Goal: Navigation & Orientation: Find specific page/section

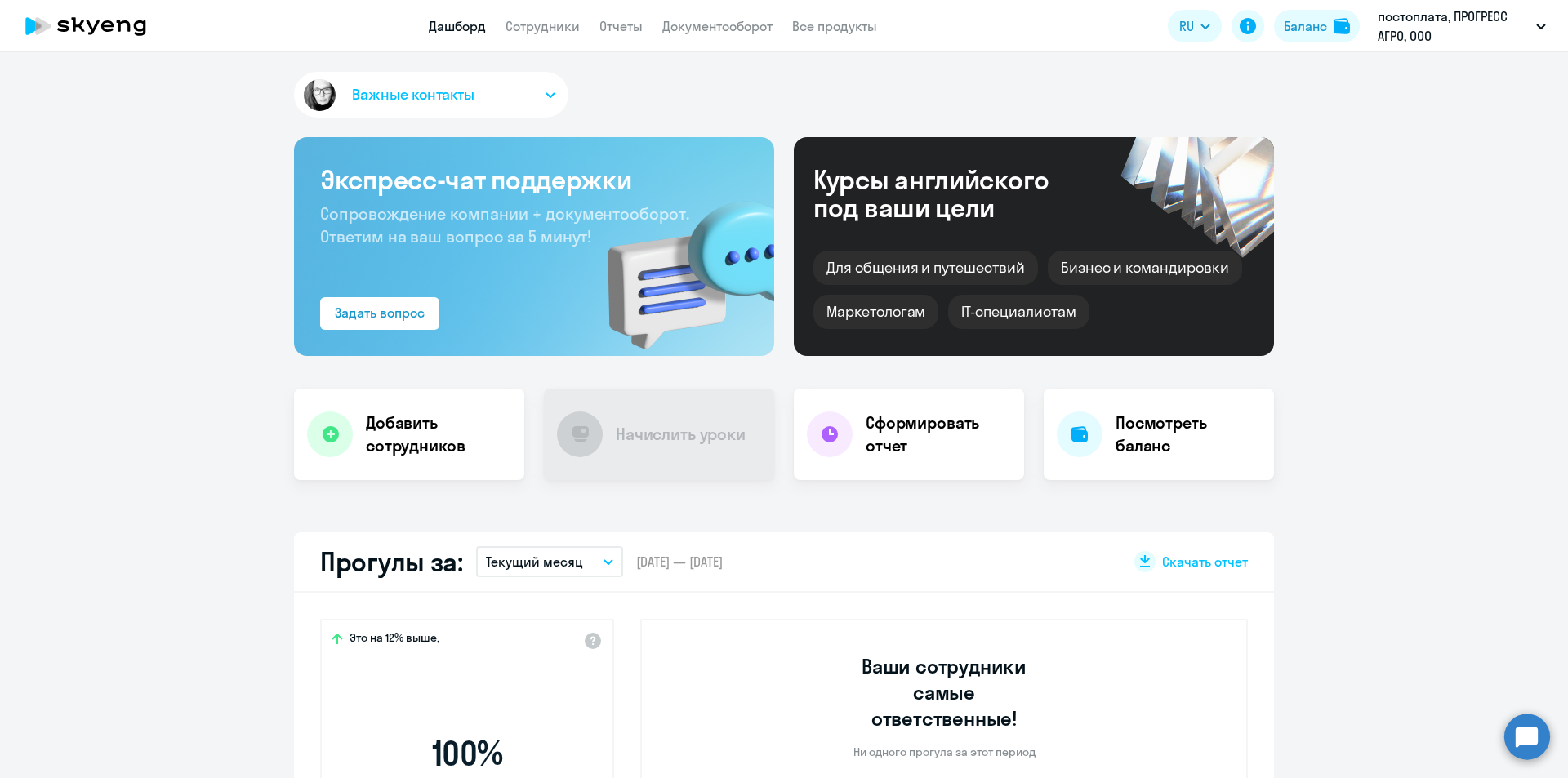
select select "30"
click at [540, 89] on button "Важные контакты" at bounding box center [430, 95] width 274 height 46
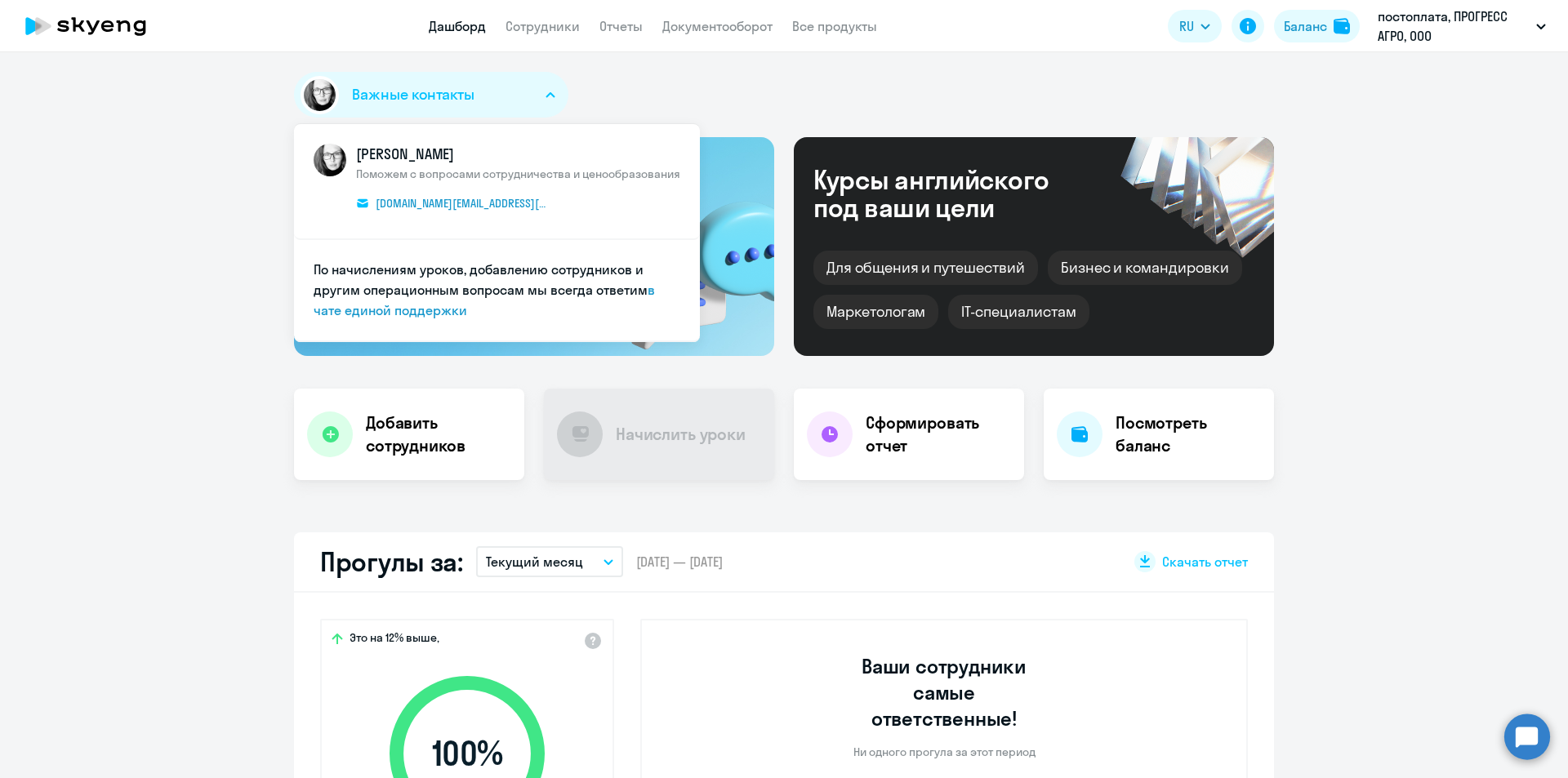
click at [540, 89] on button "Важные контакты" at bounding box center [430, 95] width 274 height 46
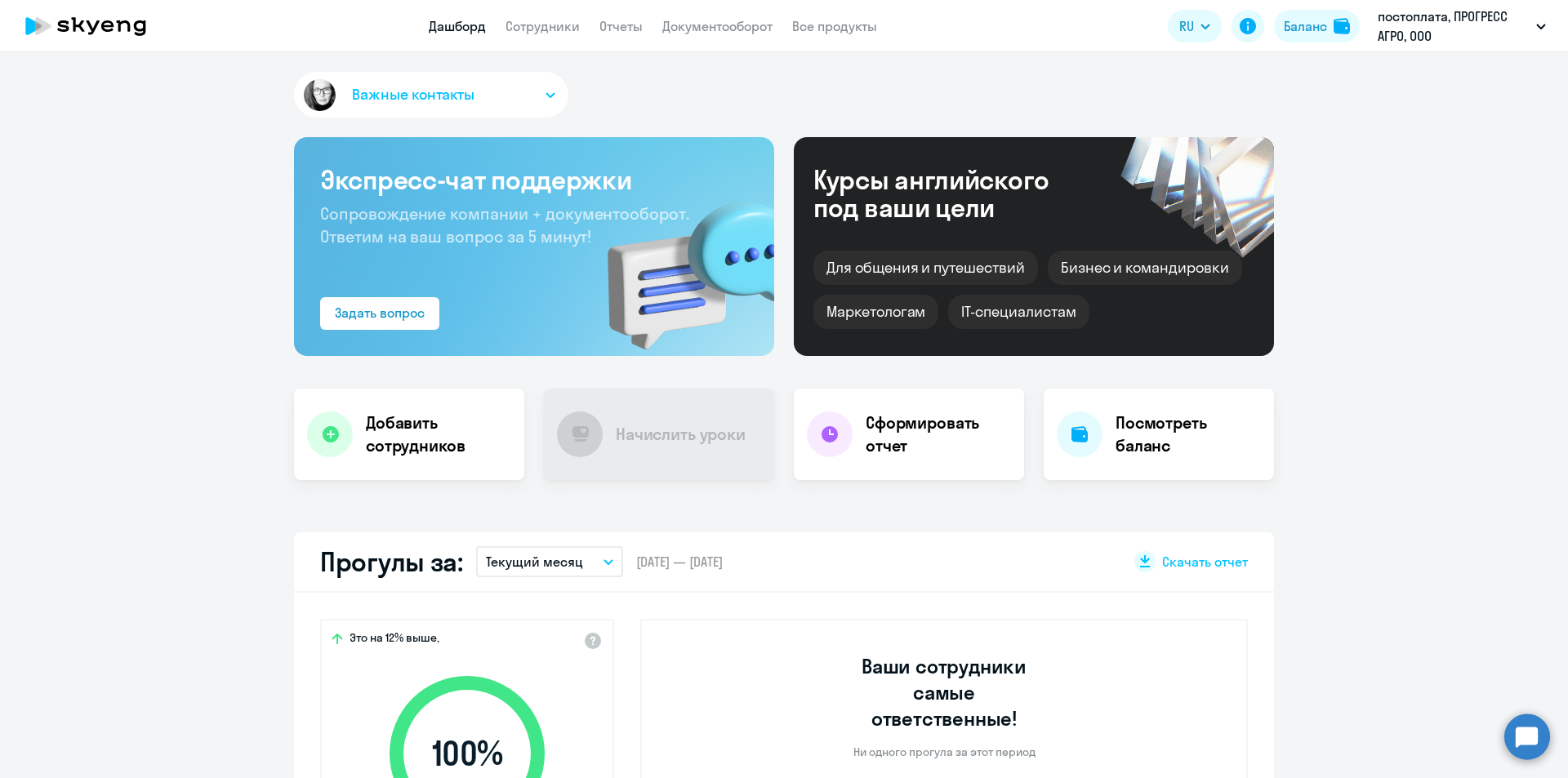
click at [545, 92] on icon "button" at bounding box center [550, 95] width 10 height 6
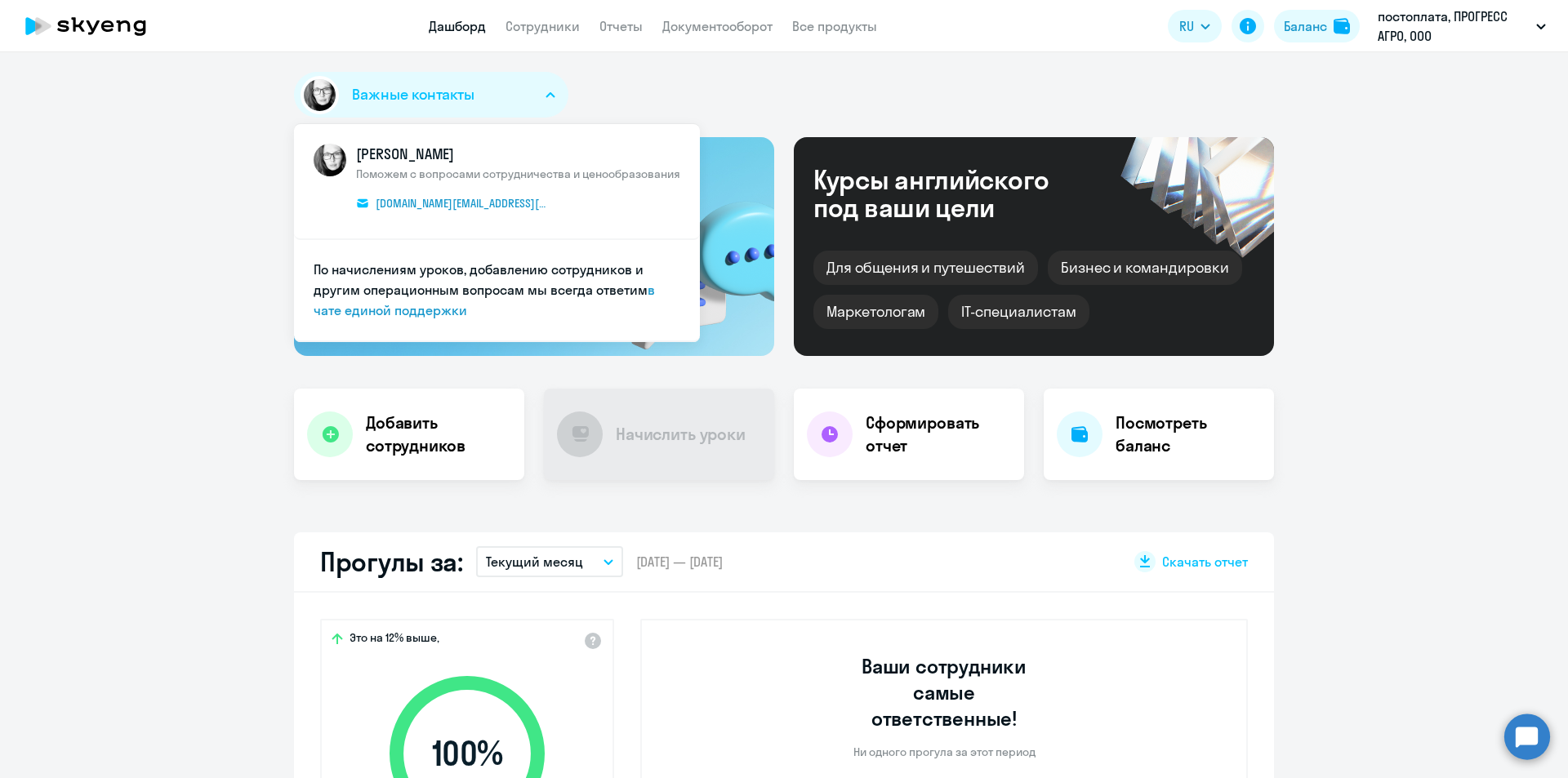
click at [538, 92] on button "Важные контакты" at bounding box center [430, 95] width 274 height 46
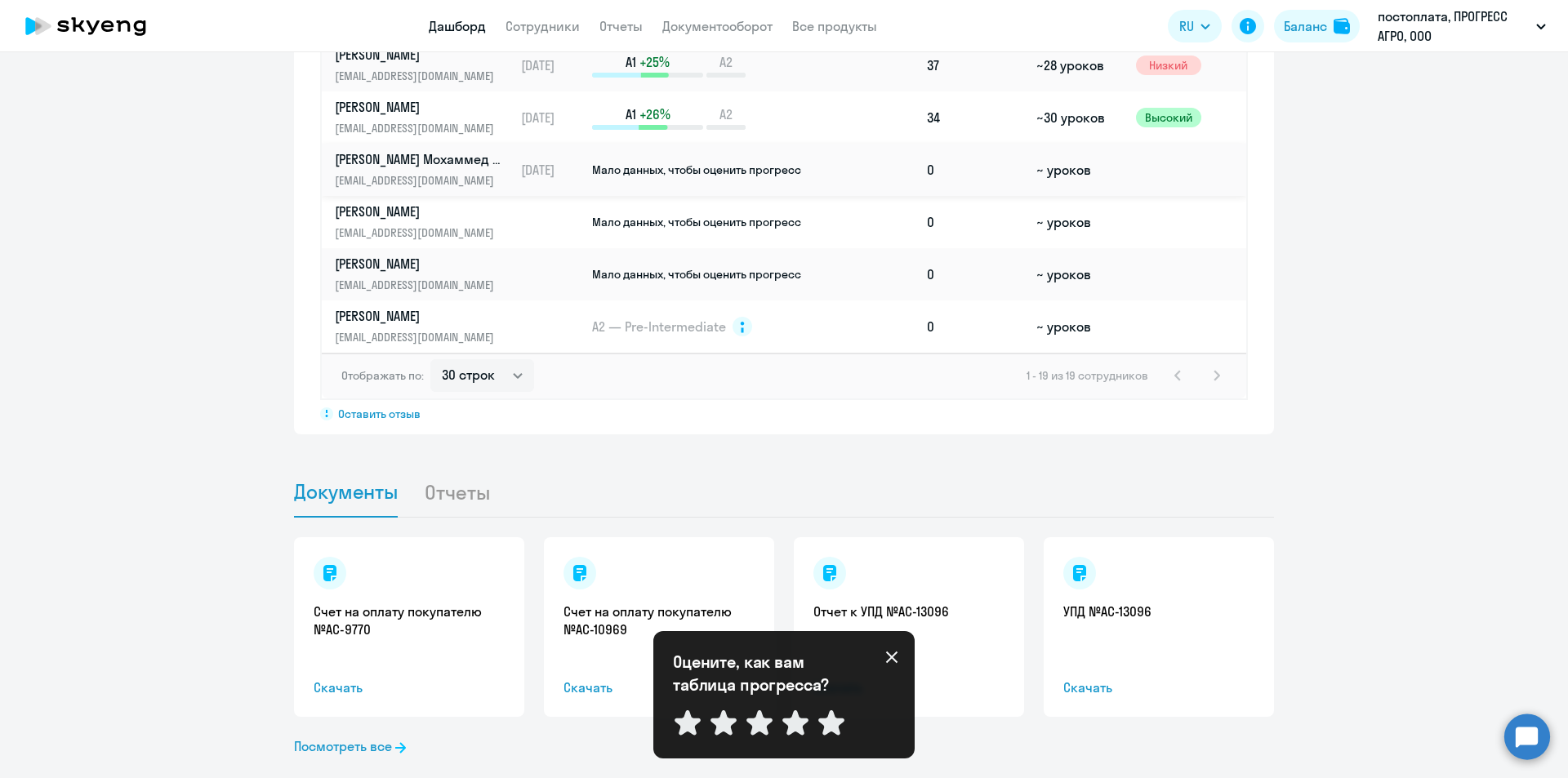
scroll to position [1322, 0]
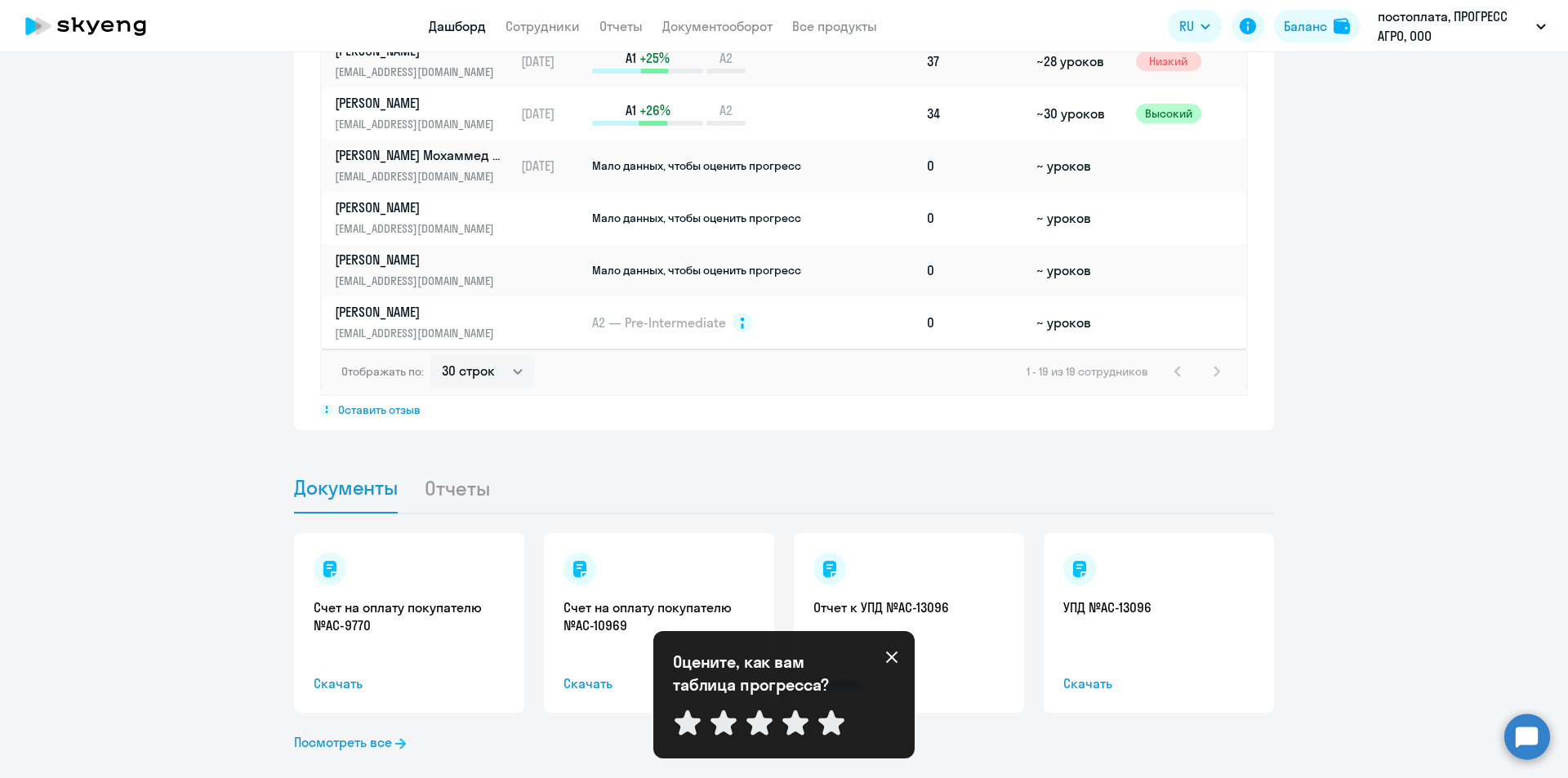
click at [428, 463] on li "Отчеты" at bounding box center [470, 487] width 92 height 50
click at [819, 723] on icon at bounding box center [832, 723] width 26 height 25
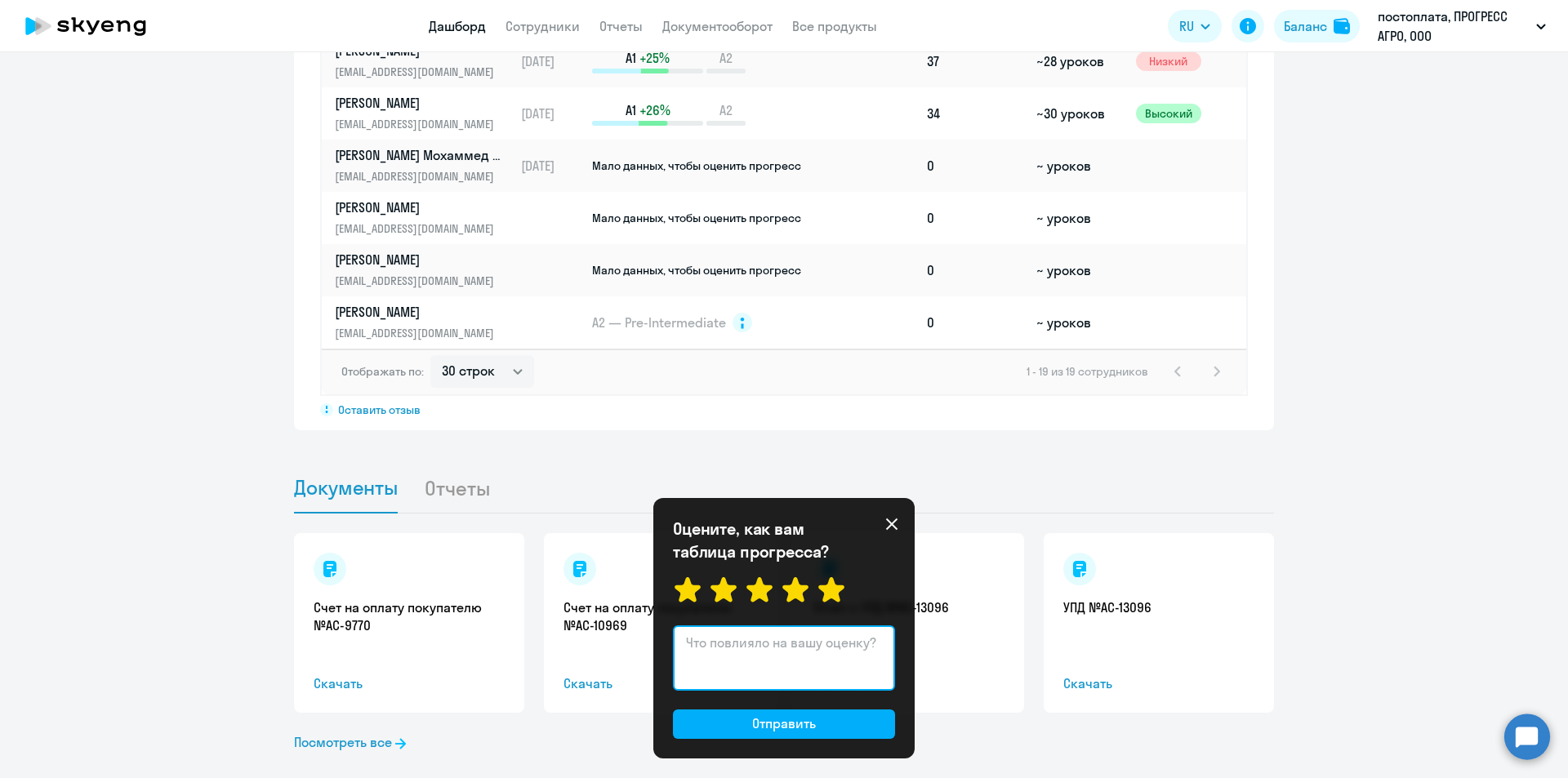
click at [734, 652] on textarea at bounding box center [784, 658] width 222 height 66
type textarea "D"
type textarea "В"
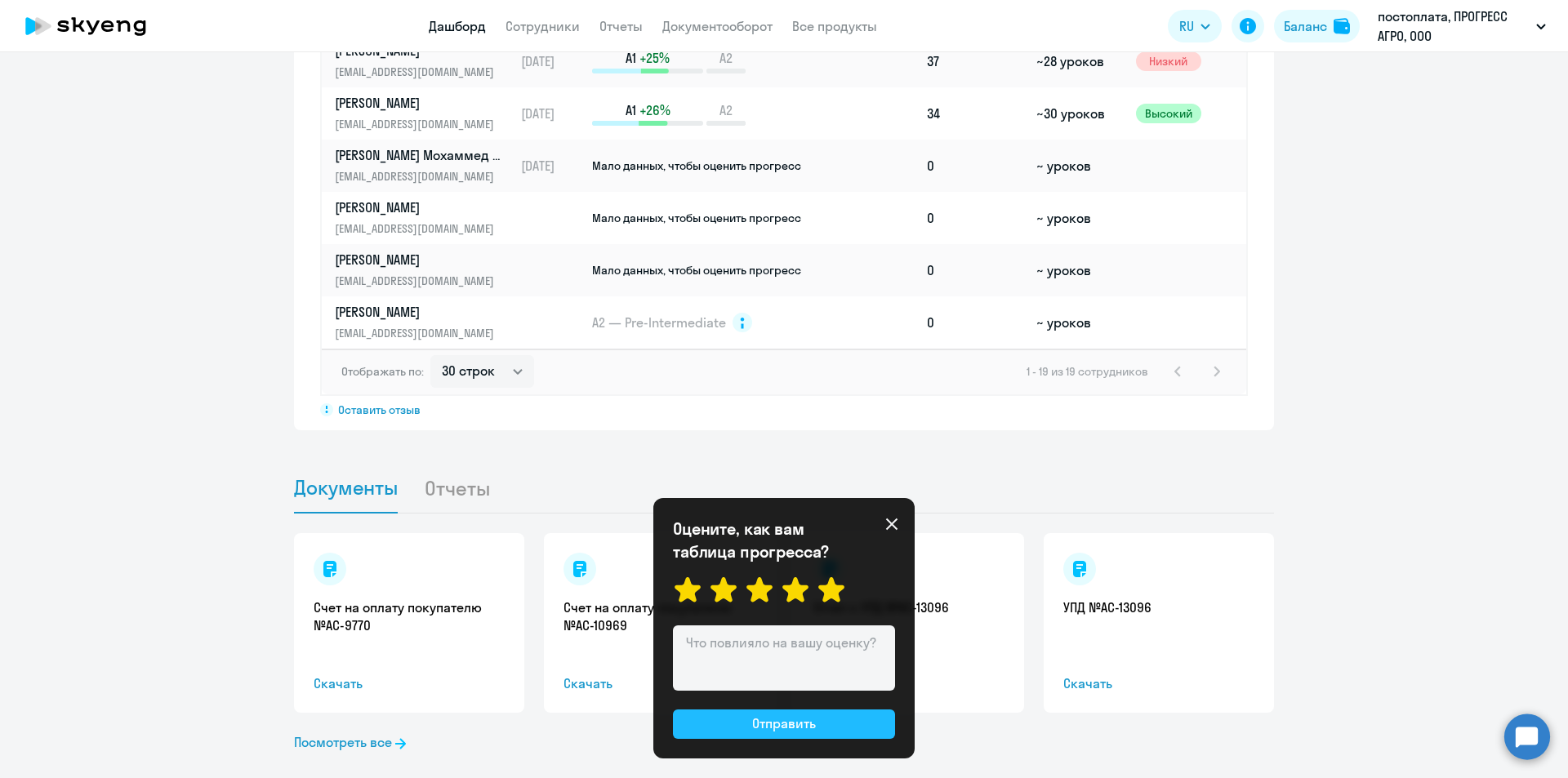
click at [776, 728] on div "Отправить" at bounding box center [784, 723] width 64 height 19
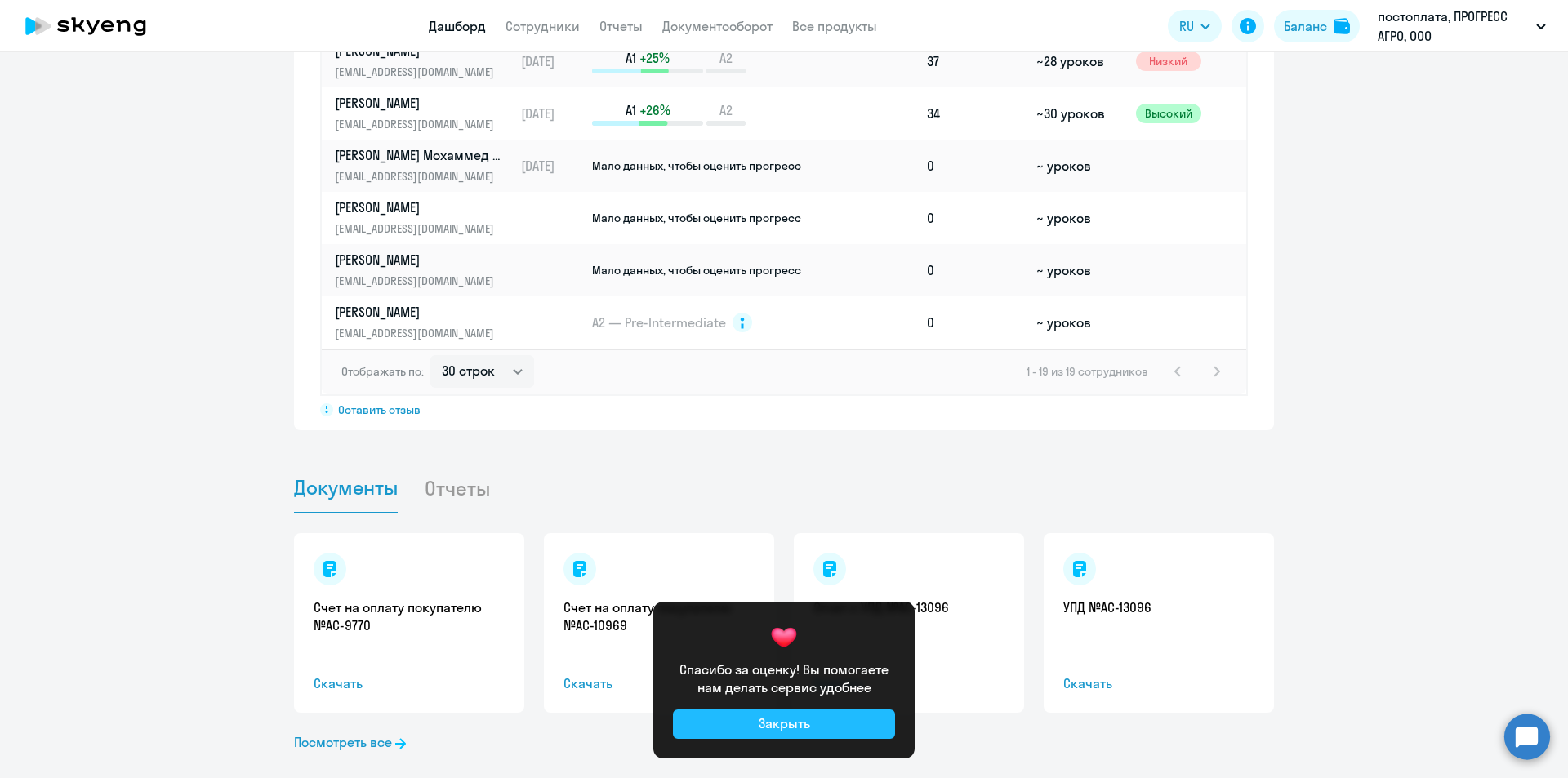
click at [777, 728] on div "Закрыть" at bounding box center [784, 723] width 52 height 19
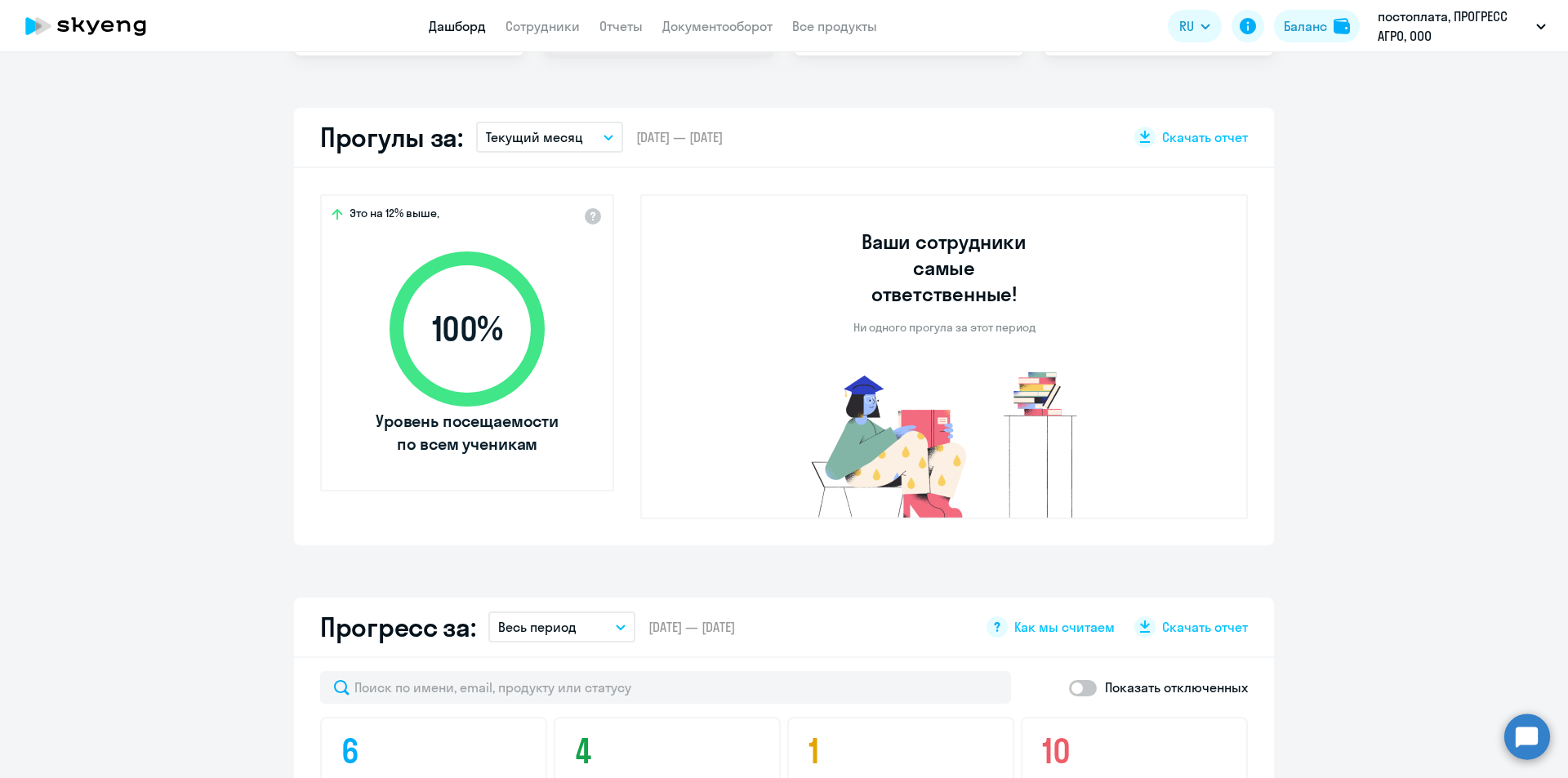
scroll to position [98, 0]
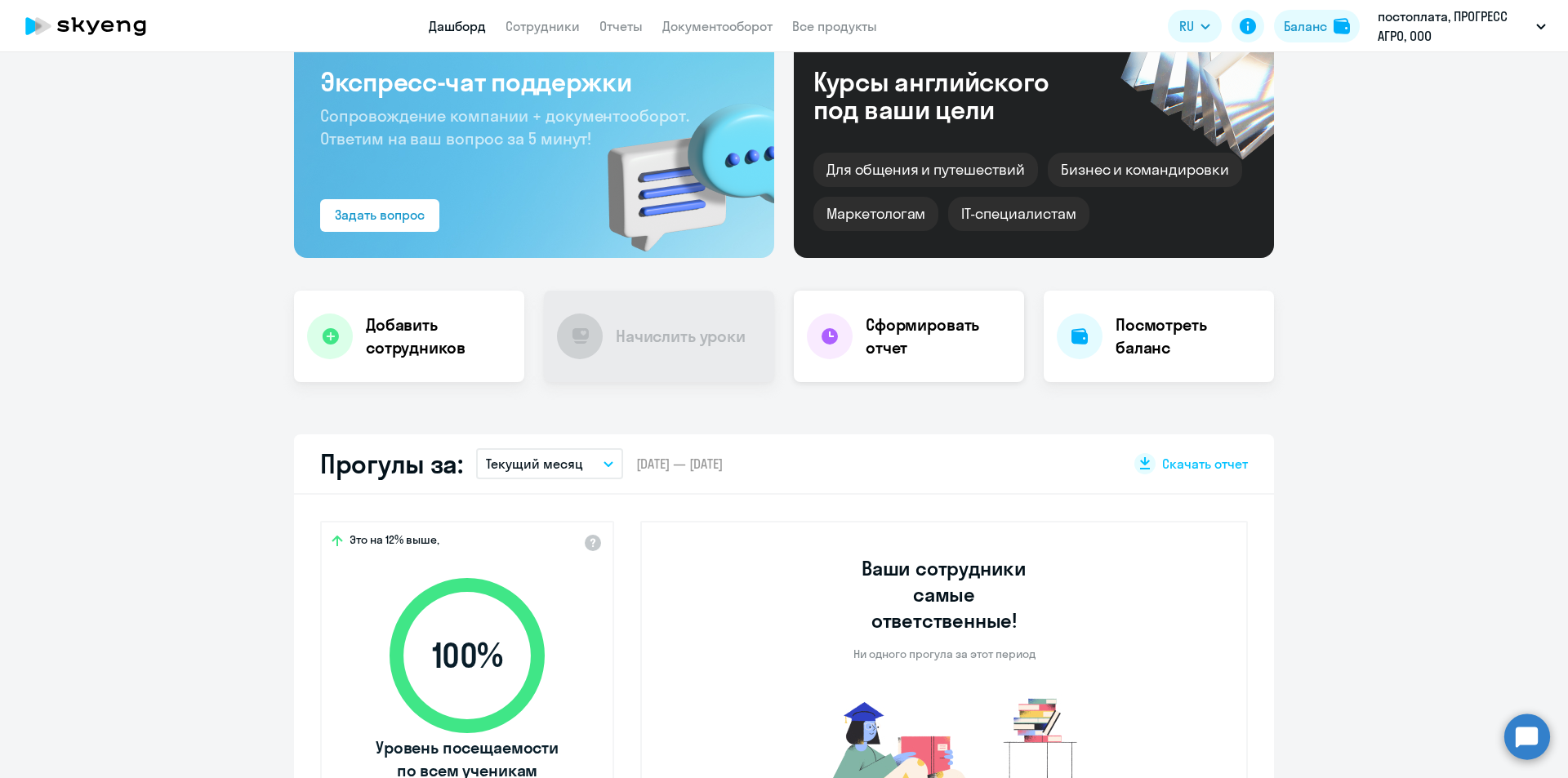
click at [876, 344] on h4 "Сформировать отчет" at bounding box center [939, 336] width 145 height 46
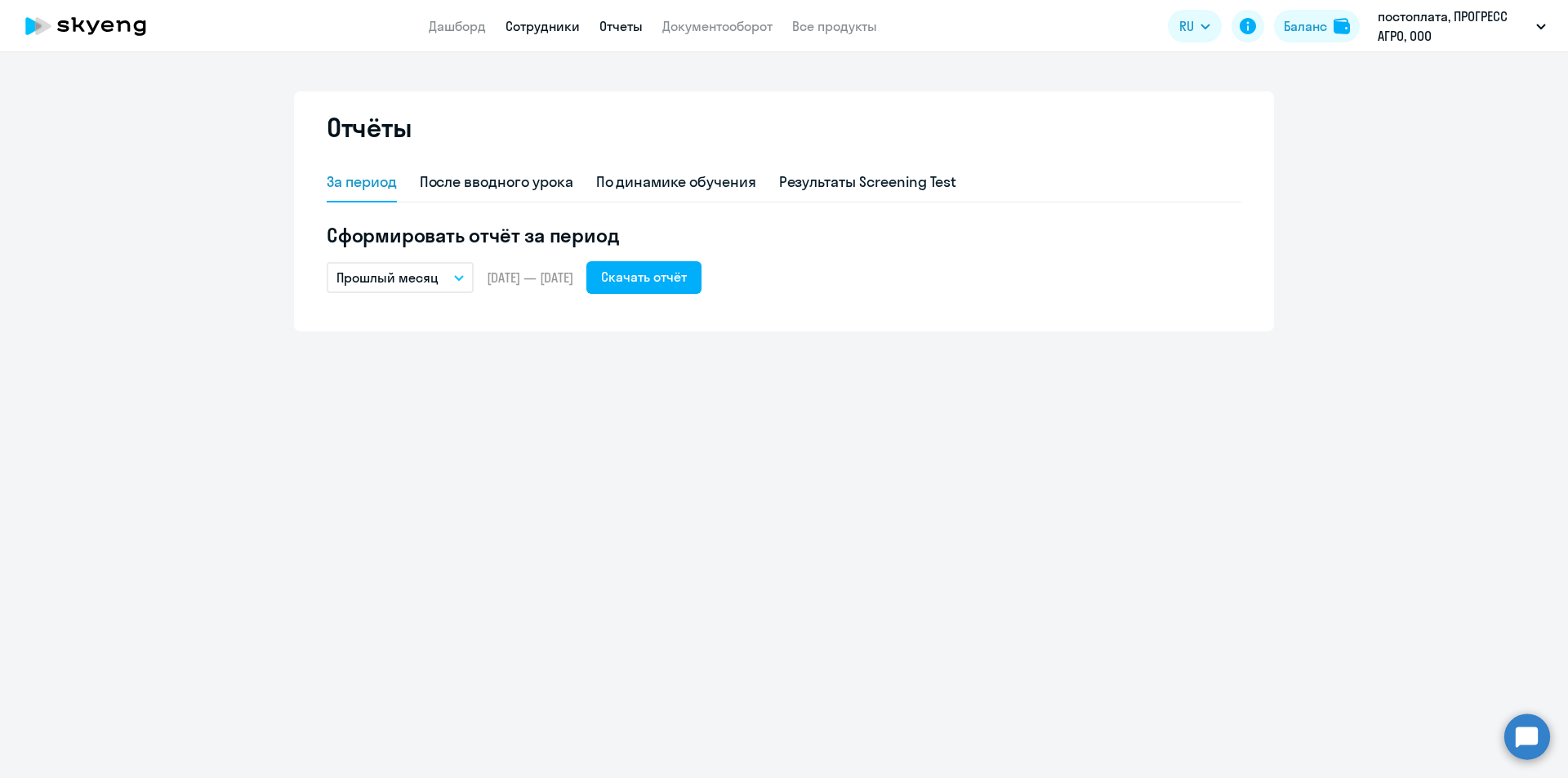
click at [516, 28] on link "Сотрудники" at bounding box center [543, 25] width 74 height 17
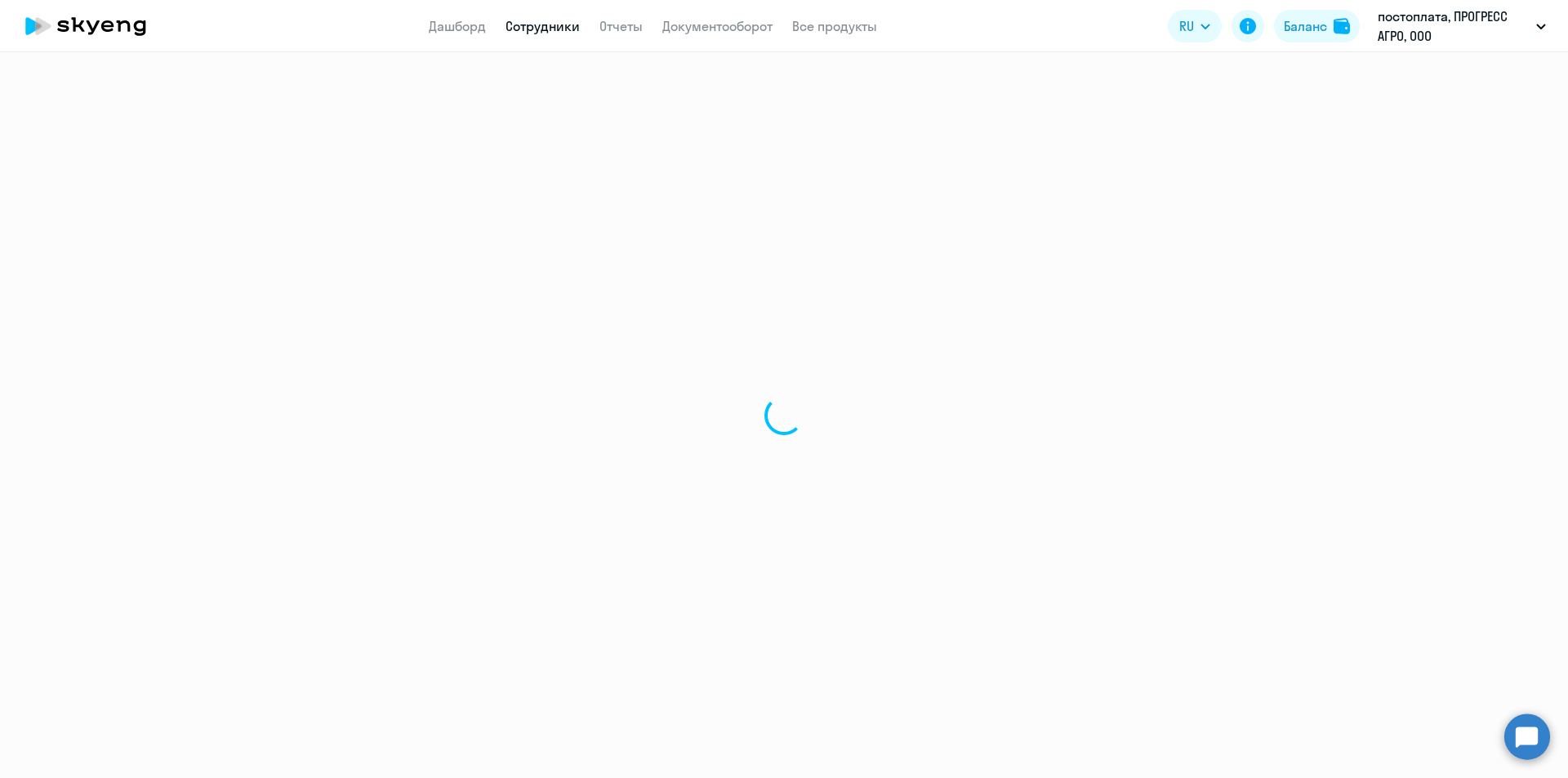
select select "30"
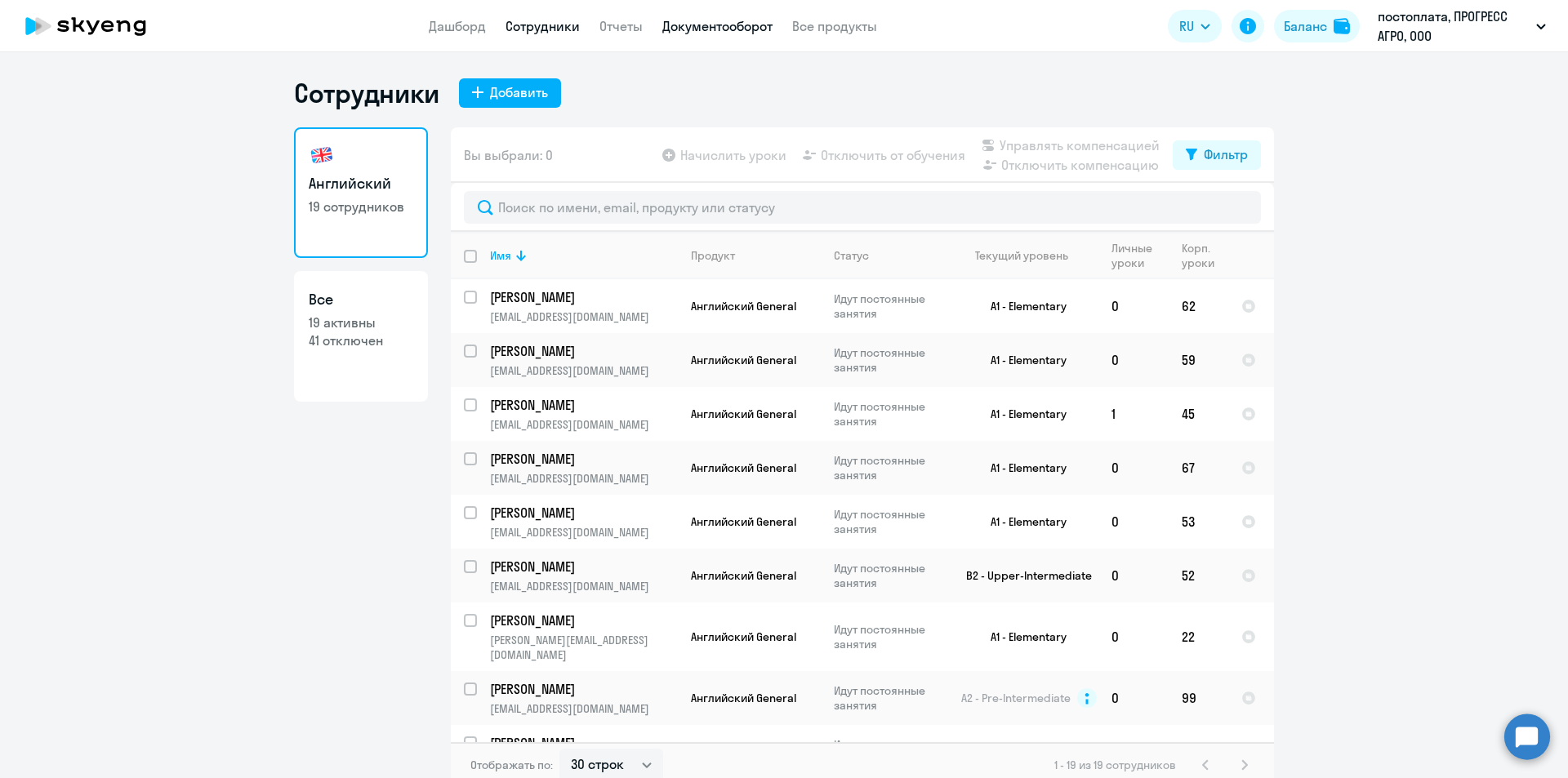
click at [695, 25] on link "Документооборот" at bounding box center [718, 25] width 110 height 17
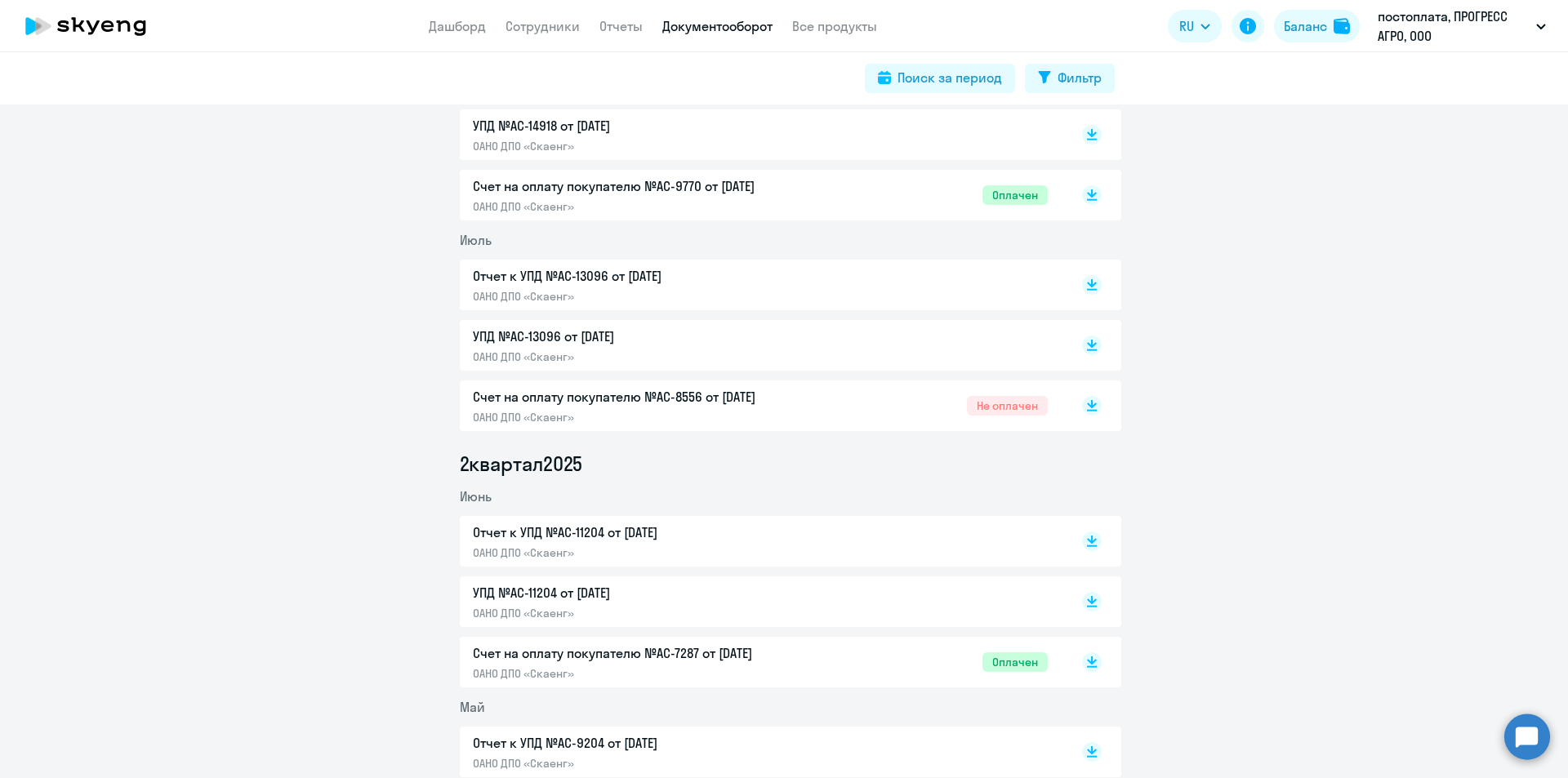
scroll to position [490, 0]
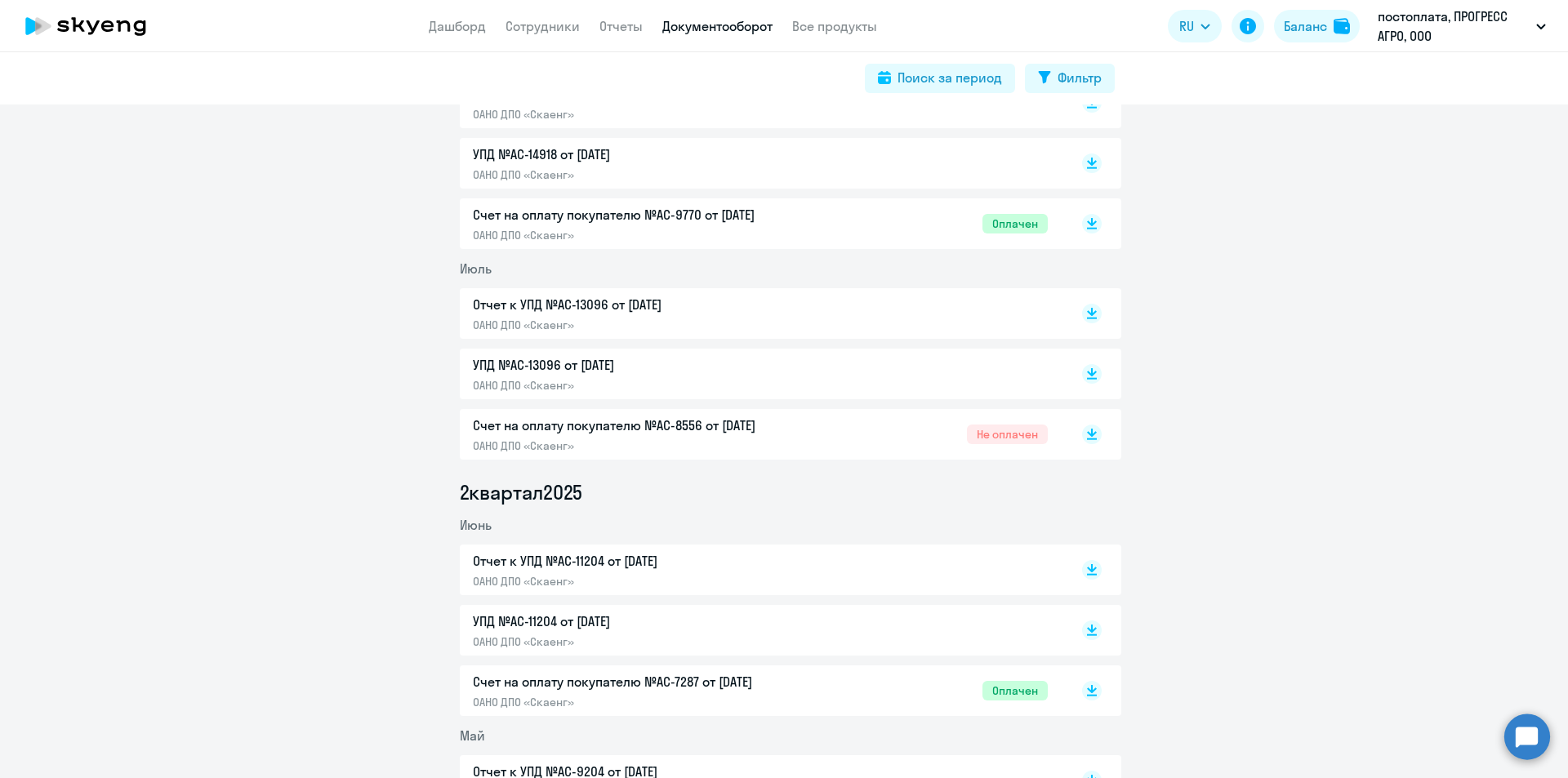
click at [634, 424] on p "Счет на оплату покупателю №AC-8556 от [DATE]" at bounding box center [643, 425] width 343 height 19
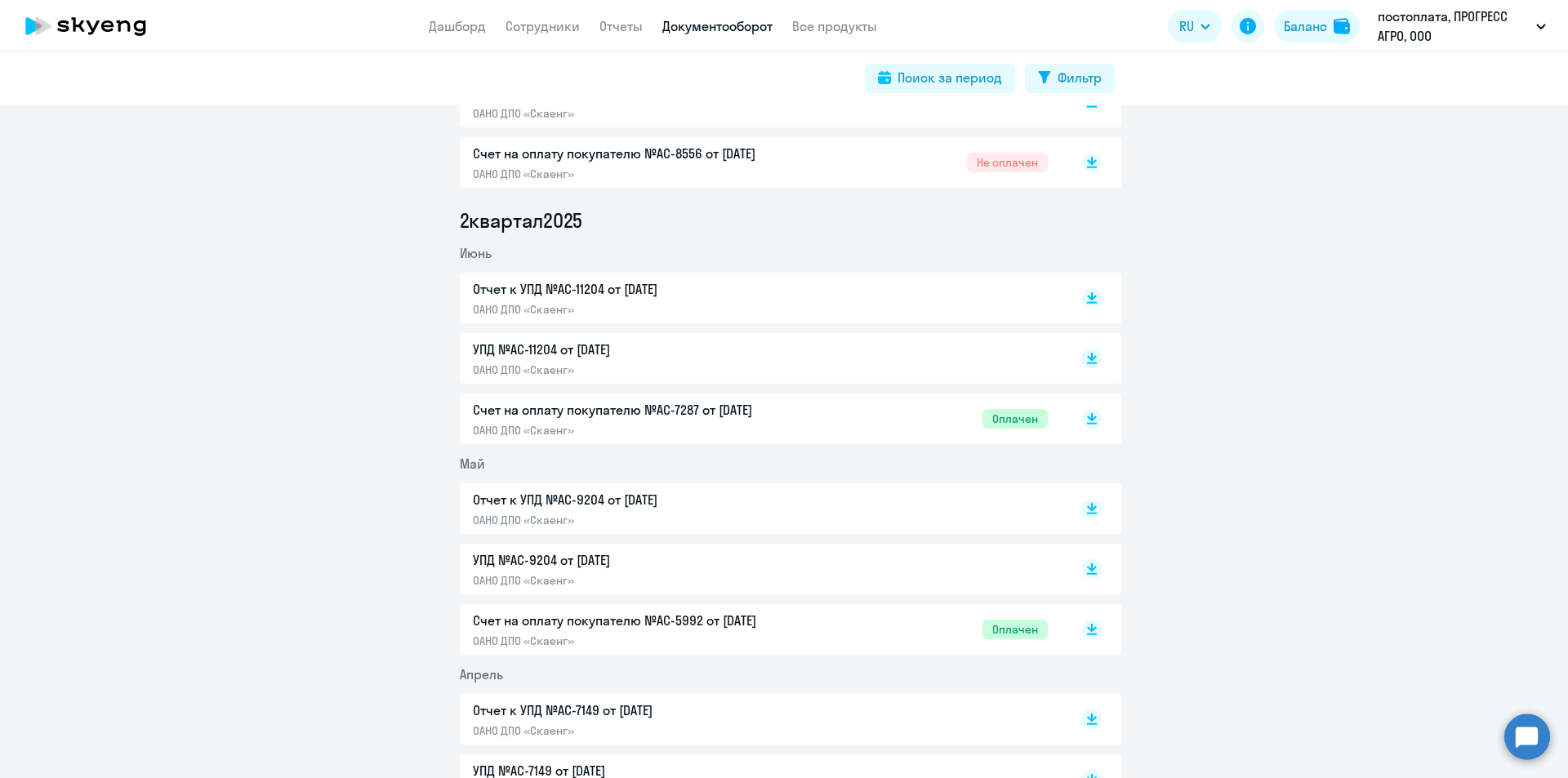
scroll to position [817, 0]
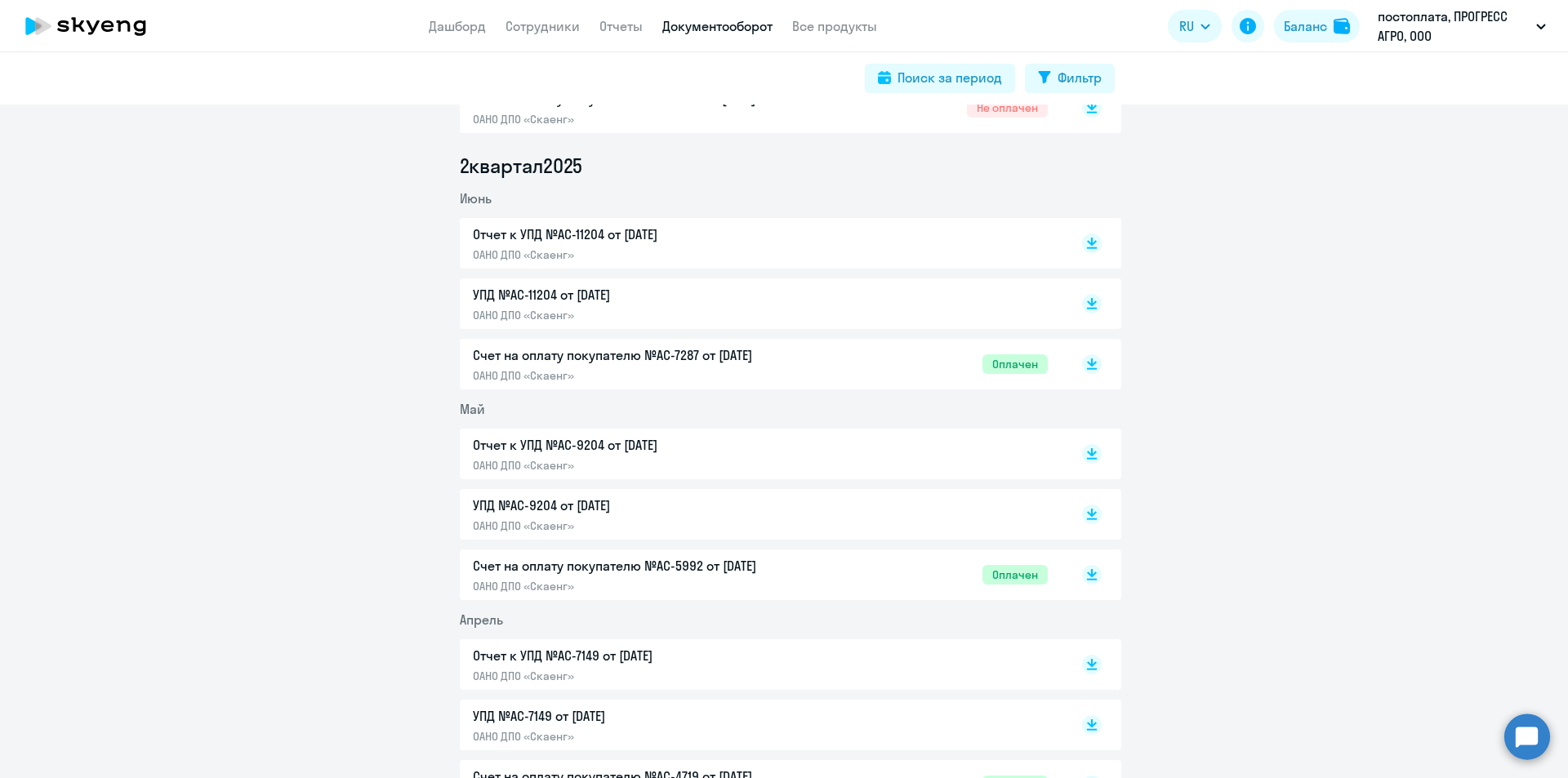
click at [662, 357] on p "Счет на оплату покупателю №AC-7287 от [DATE]" at bounding box center [643, 355] width 343 height 19
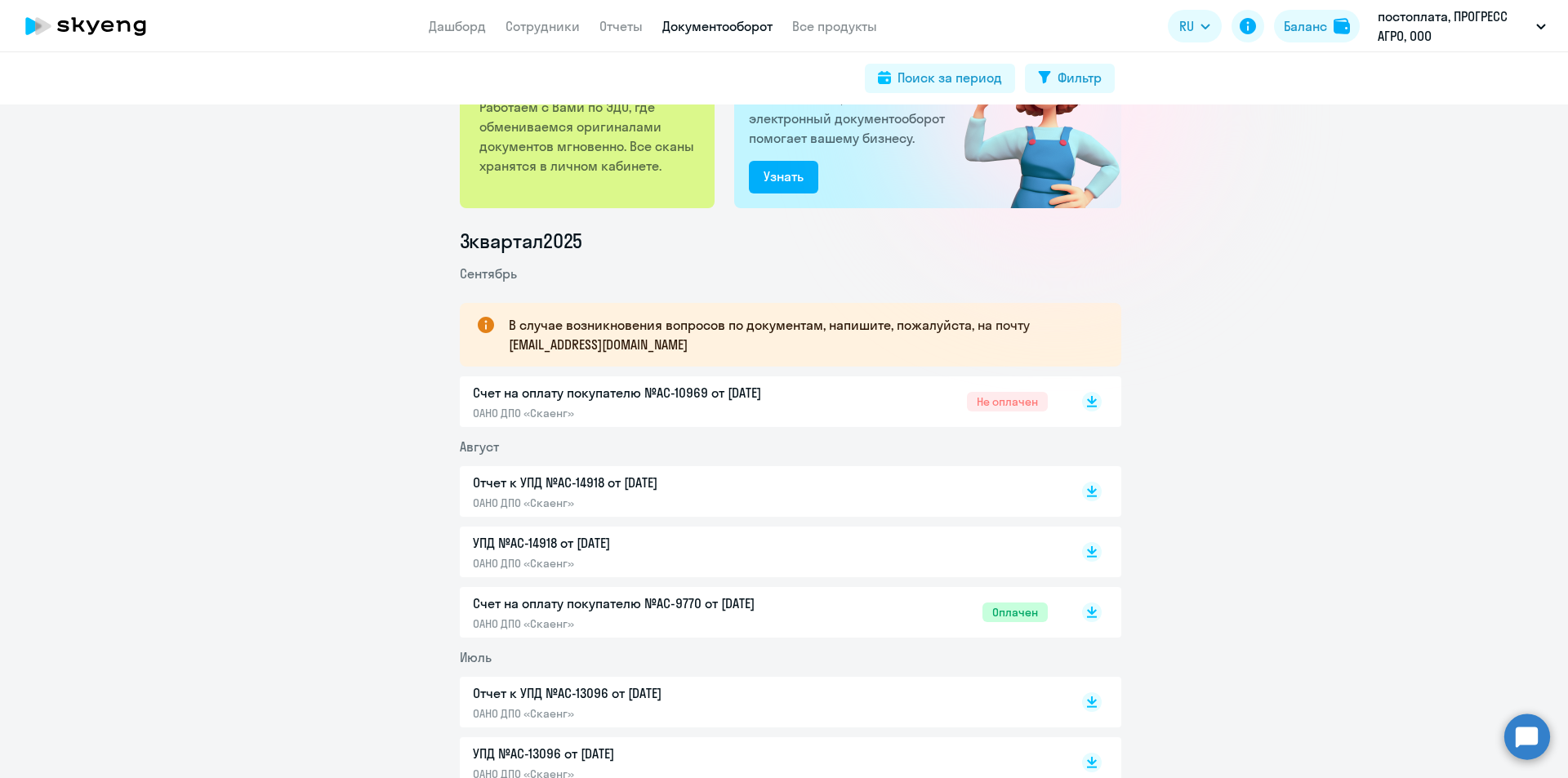
scroll to position [81, 0]
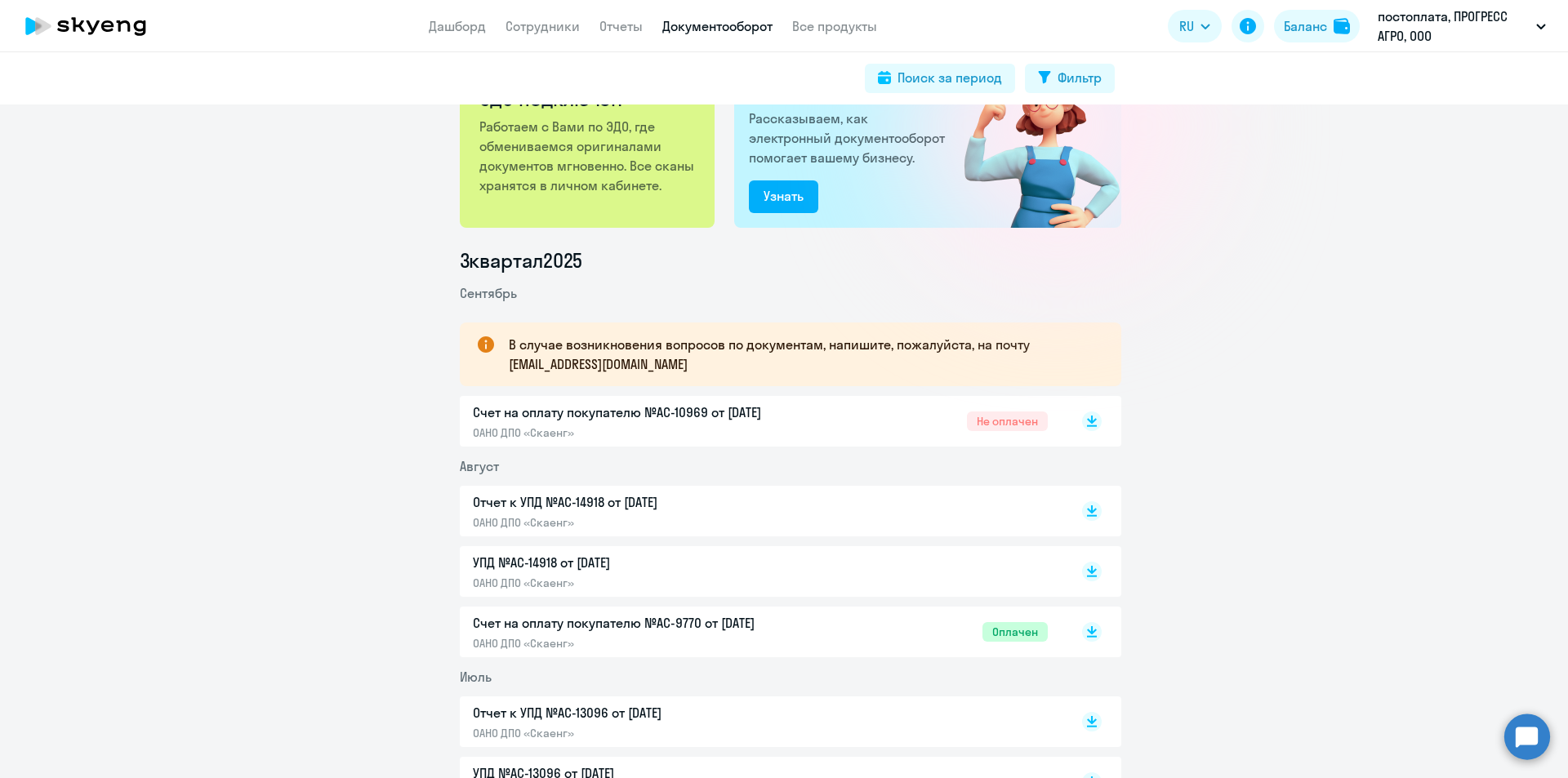
click at [684, 424] on div "Счет на оплату покупателю №AC-10969 от [DATE] ОАНО ДПО «Скаенг»" at bounding box center [643, 421] width 343 height 38
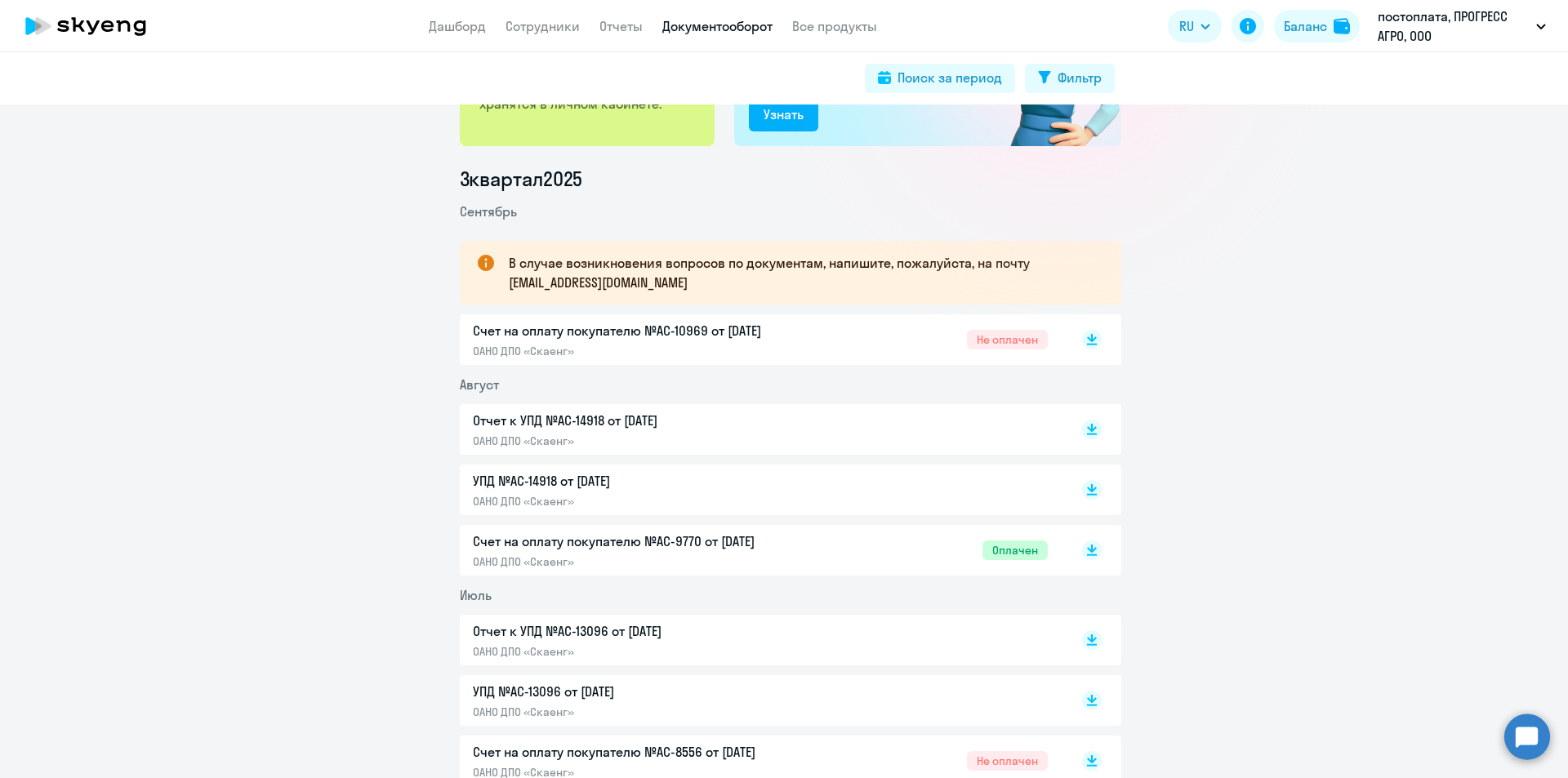
scroll to position [0, 0]
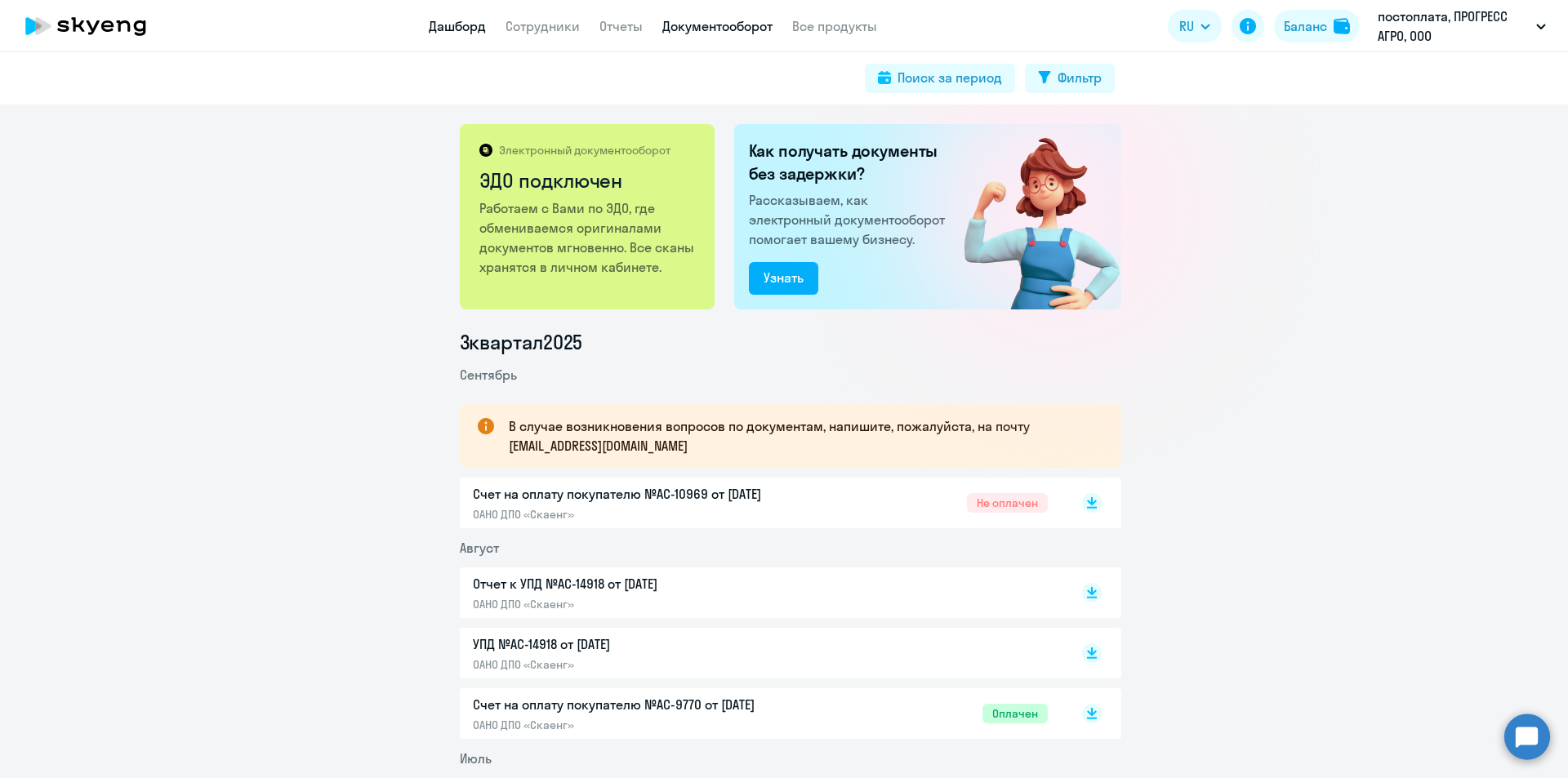
click at [465, 30] on link "Дашборд" at bounding box center [457, 25] width 57 height 17
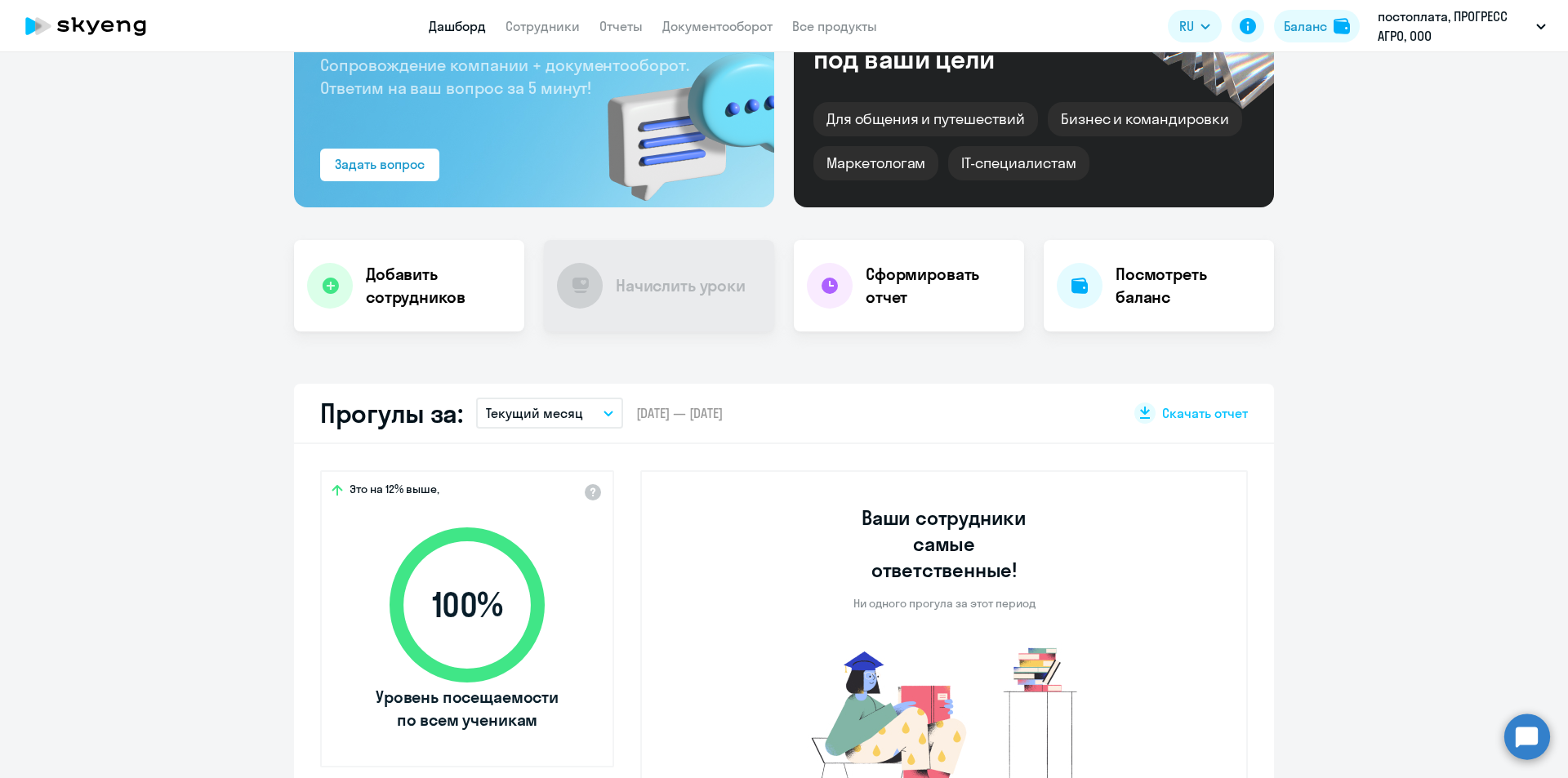
scroll to position [327, 0]
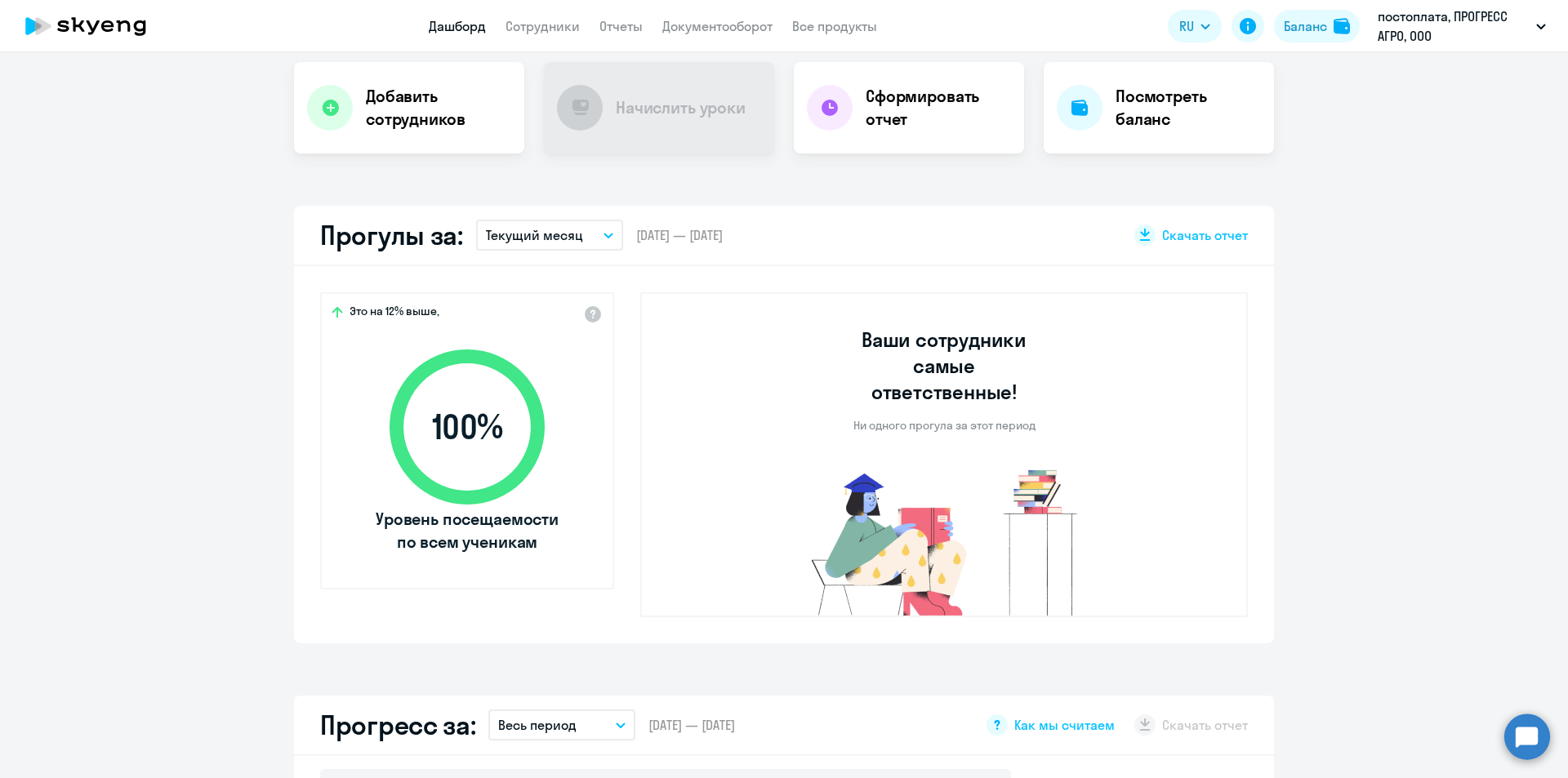
select select "30"
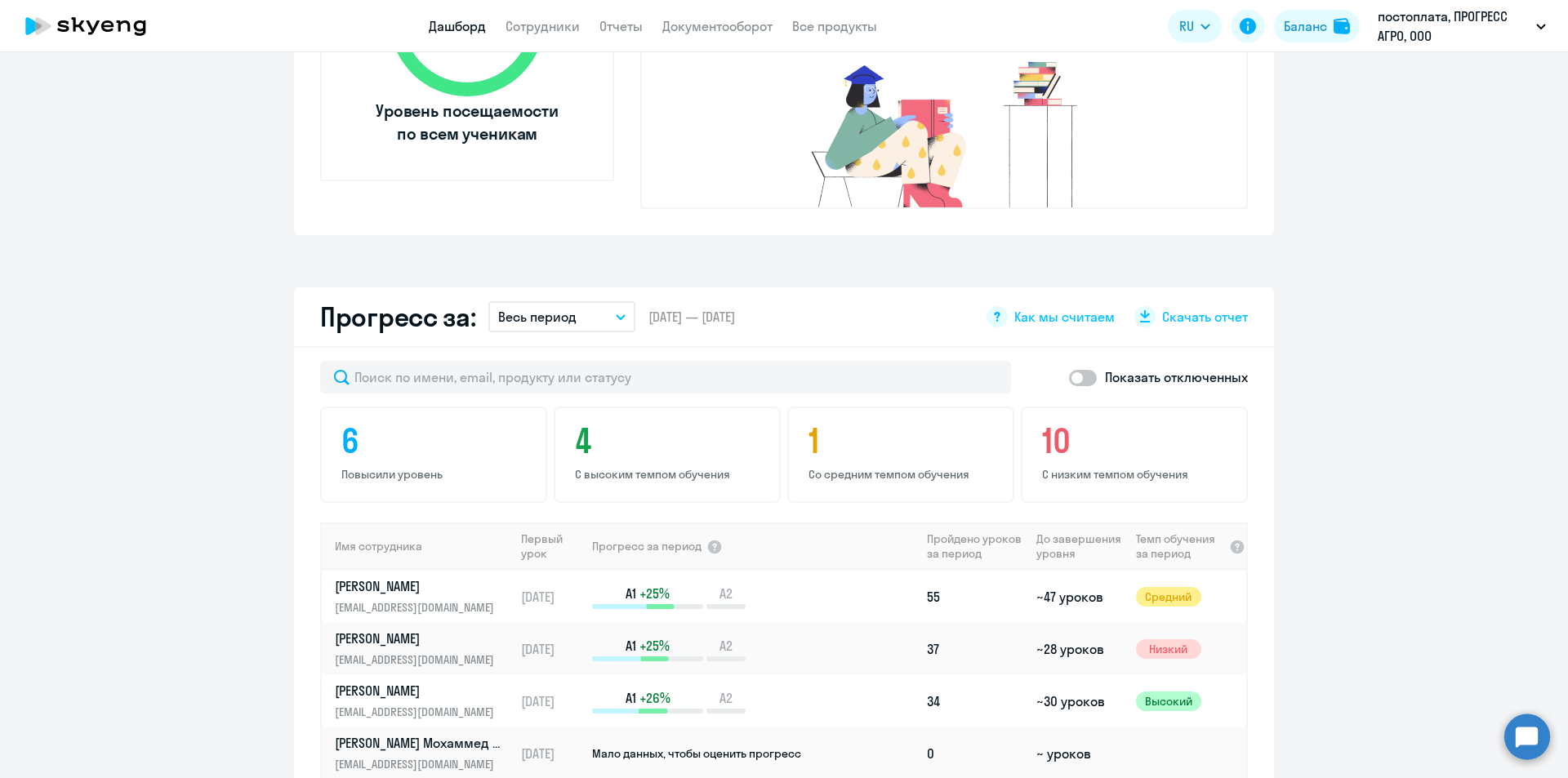
scroll to position [463, 0]
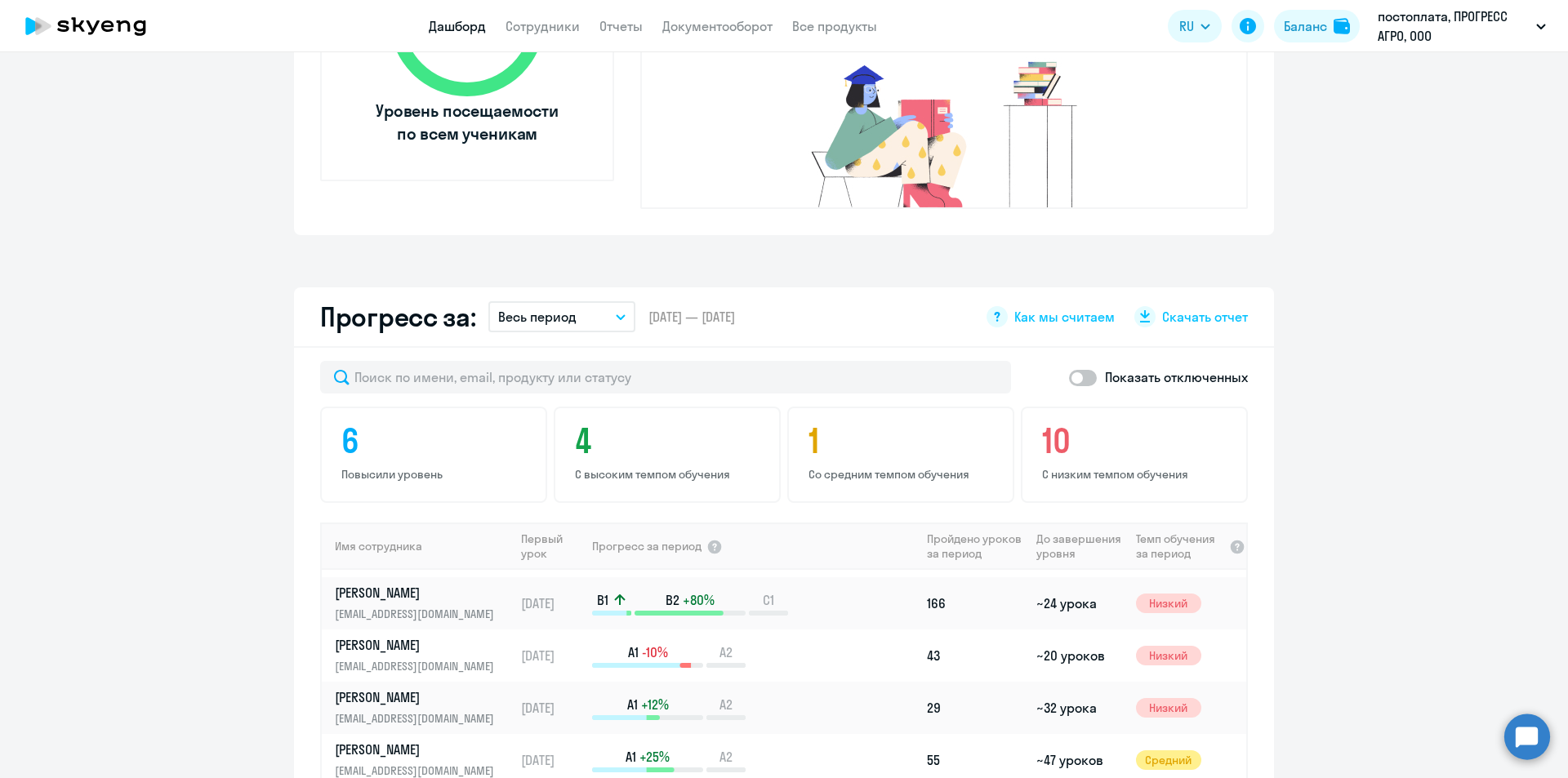
click at [1186, 308] on span "Скачать отчет" at bounding box center [1205, 316] width 86 height 18
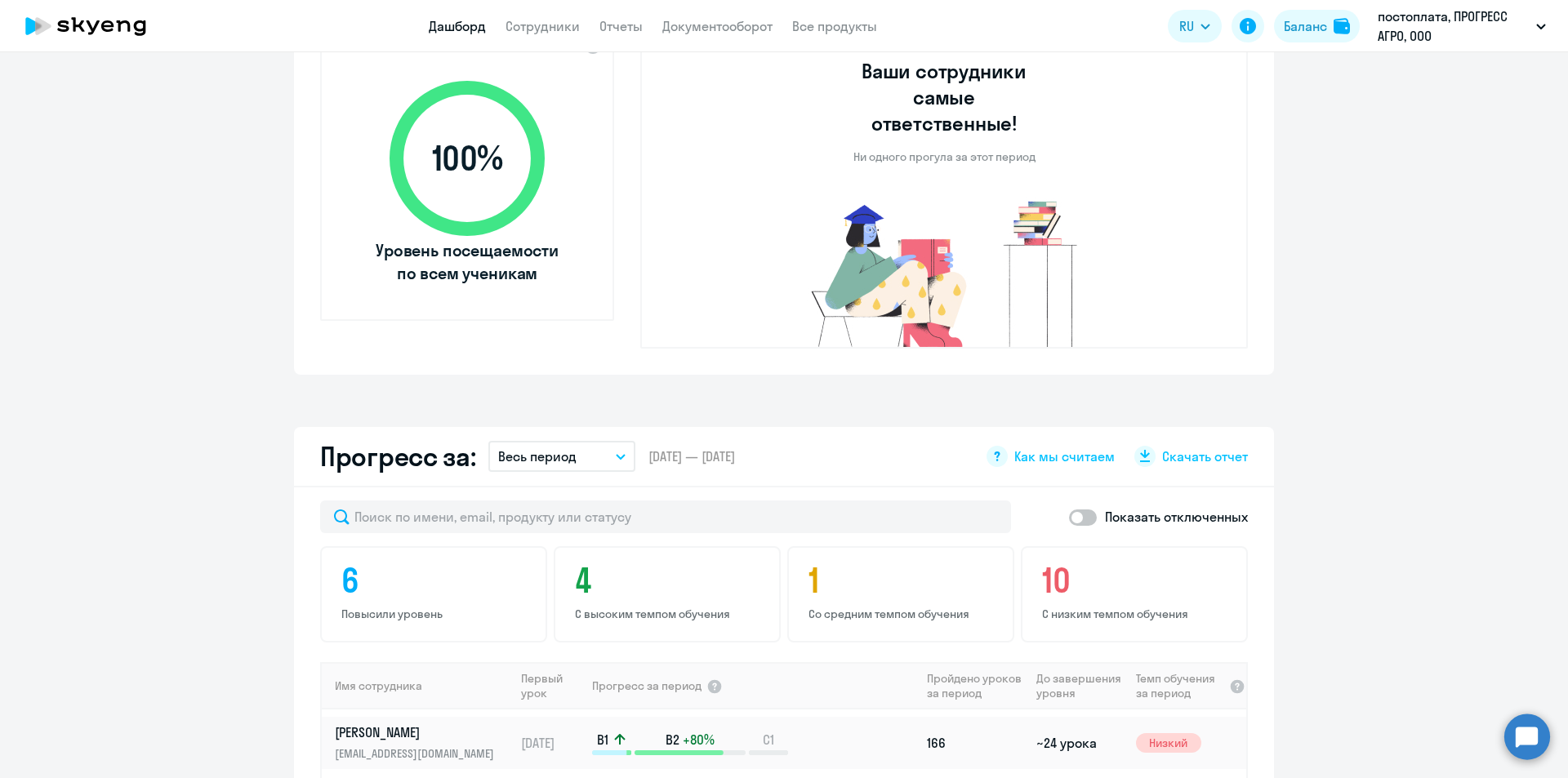
scroll to position [588, 0]
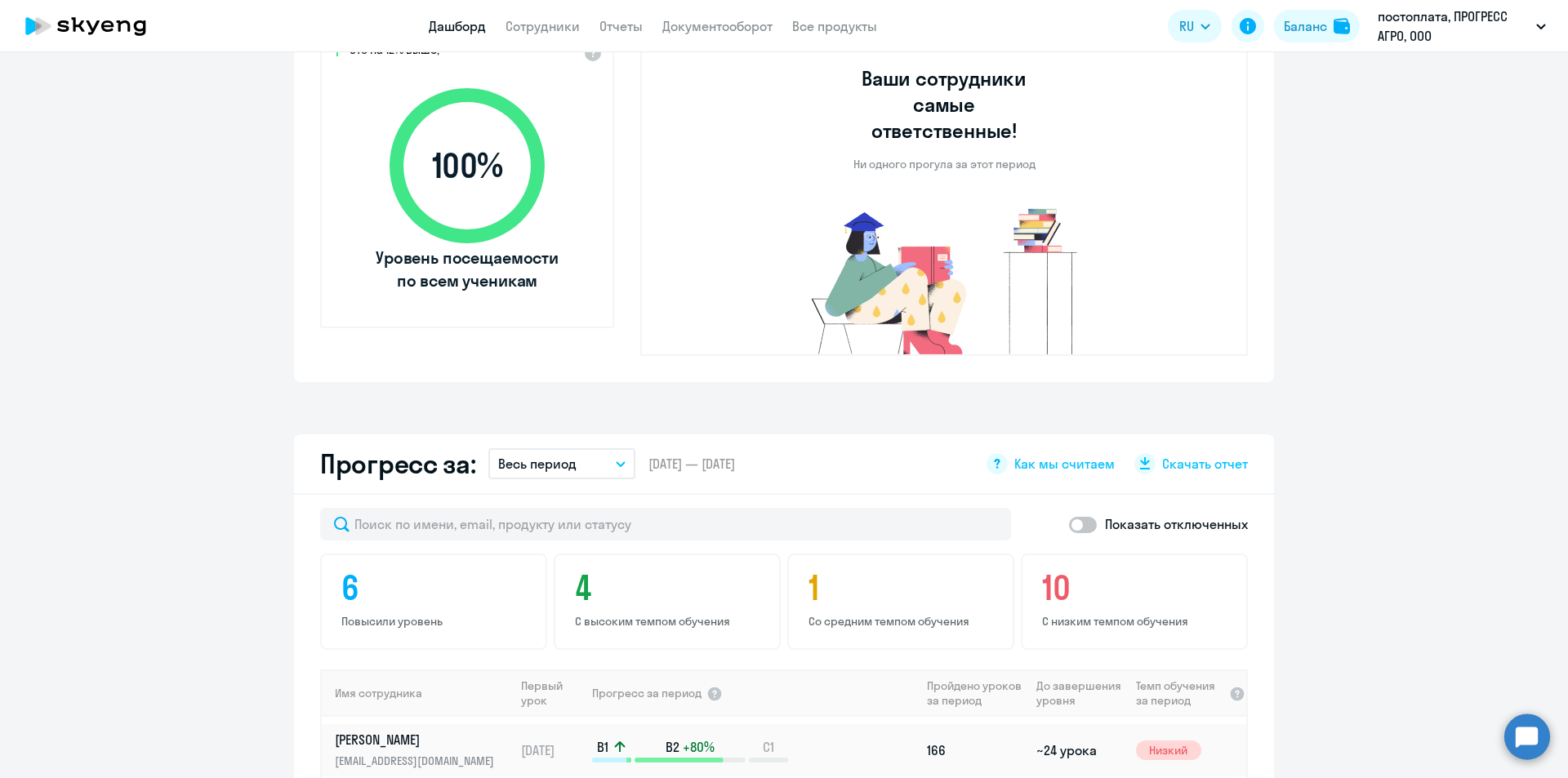
click at [1371, 95] on app-truancy-attendance-dashboard "Прогулы за: Текущий месяц – [DATE] — [DATE] Скачать отчет Это на 12% выше, 100 …" at bounding box center [784, 163] width 1568 height 437
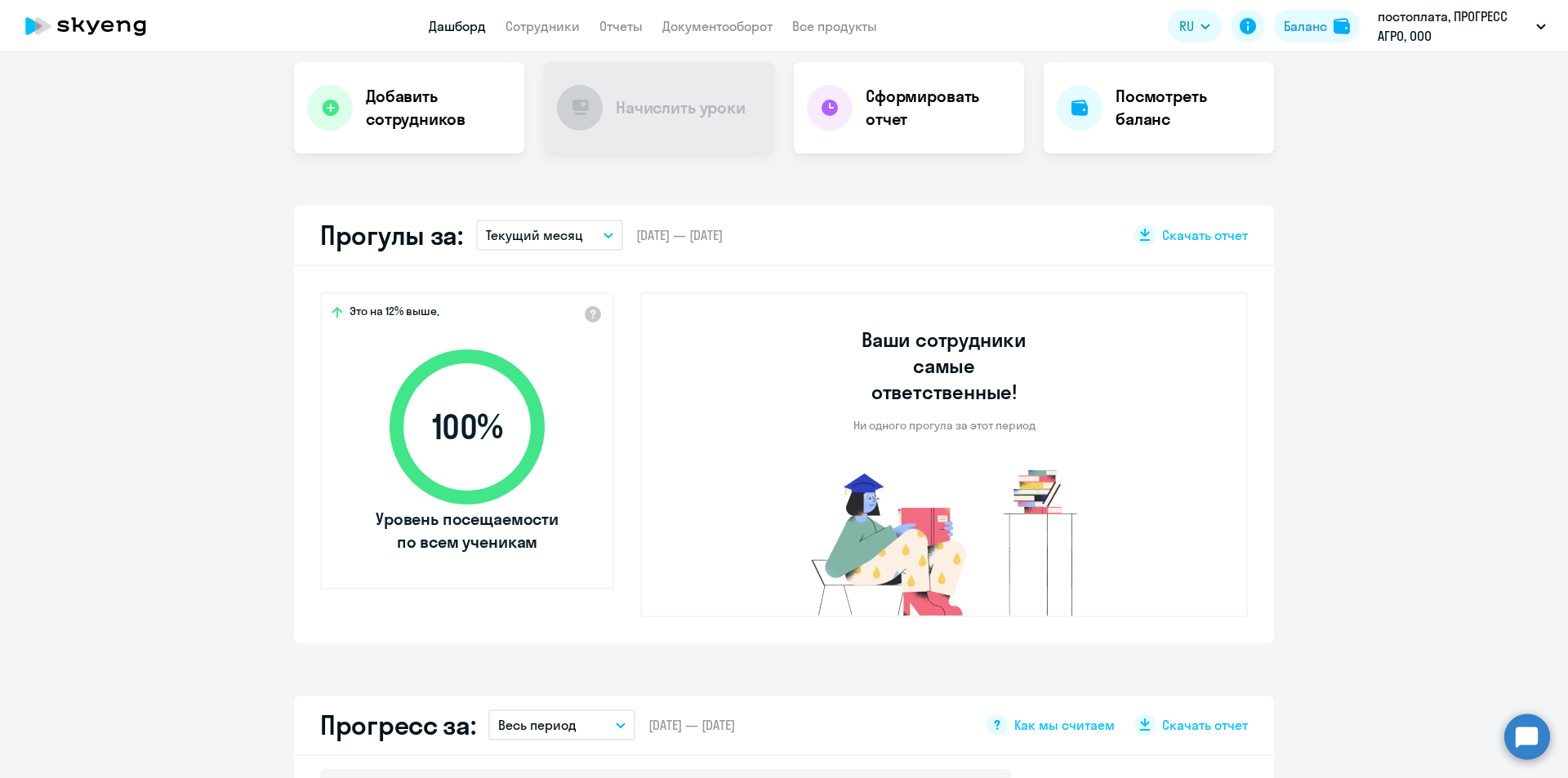
scroll to position [0, 0]
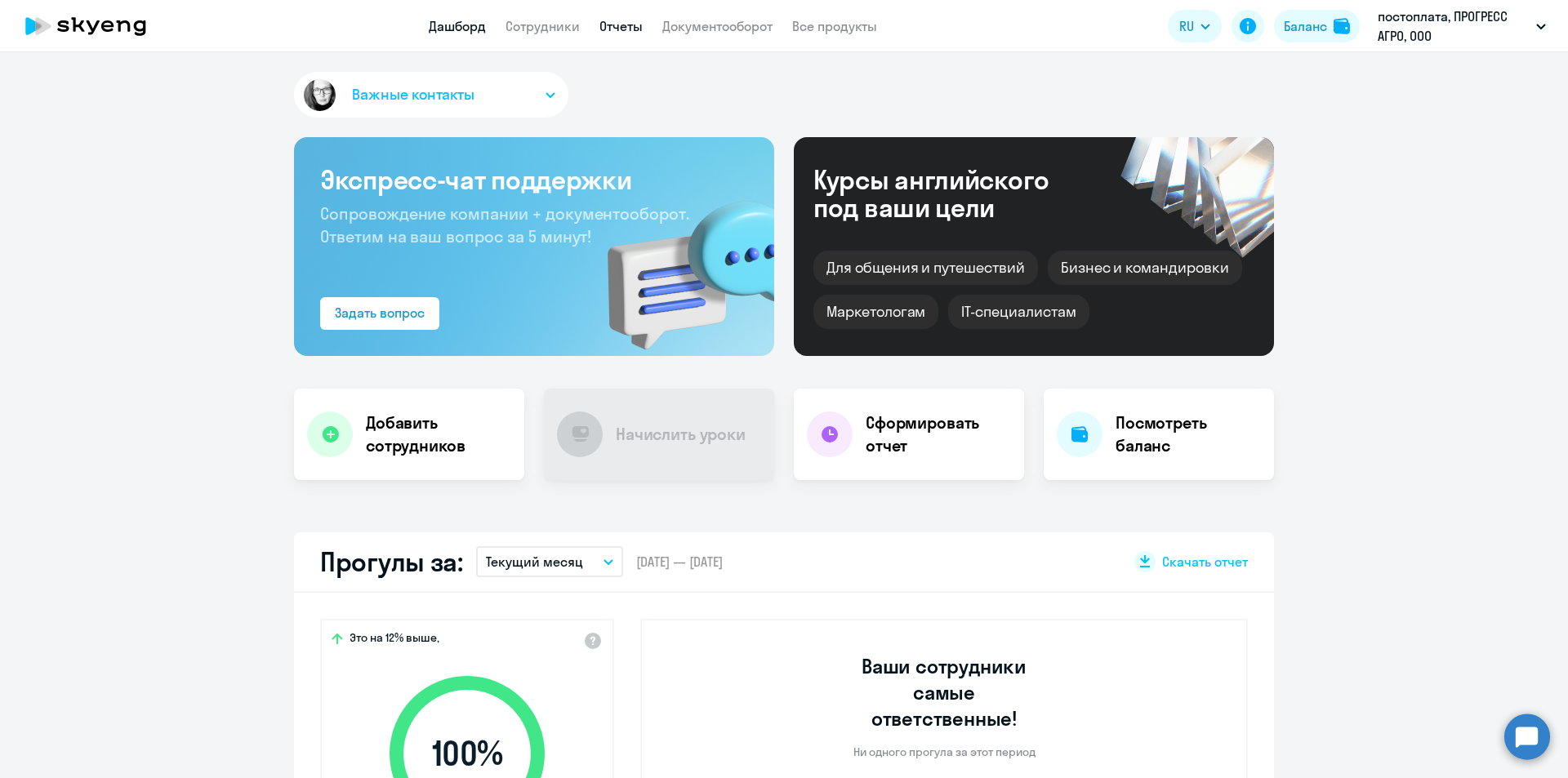
click at [635, 19] on link "Отчеты" at bounding box center [621, 25] width 43 height 17
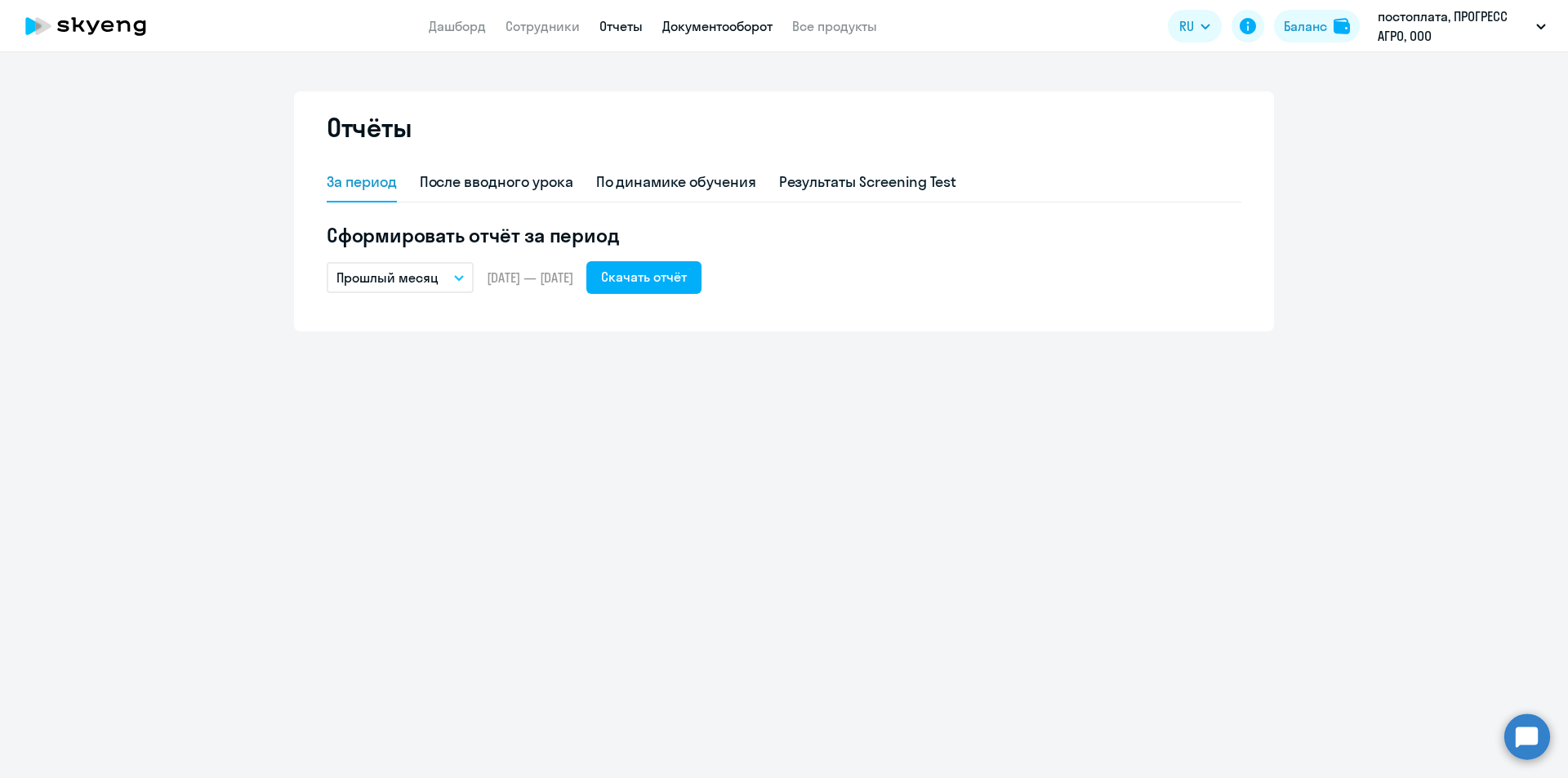
click at [697, 18] on link "Документооборот" at bounding box center [718, 25] width 110 height 17
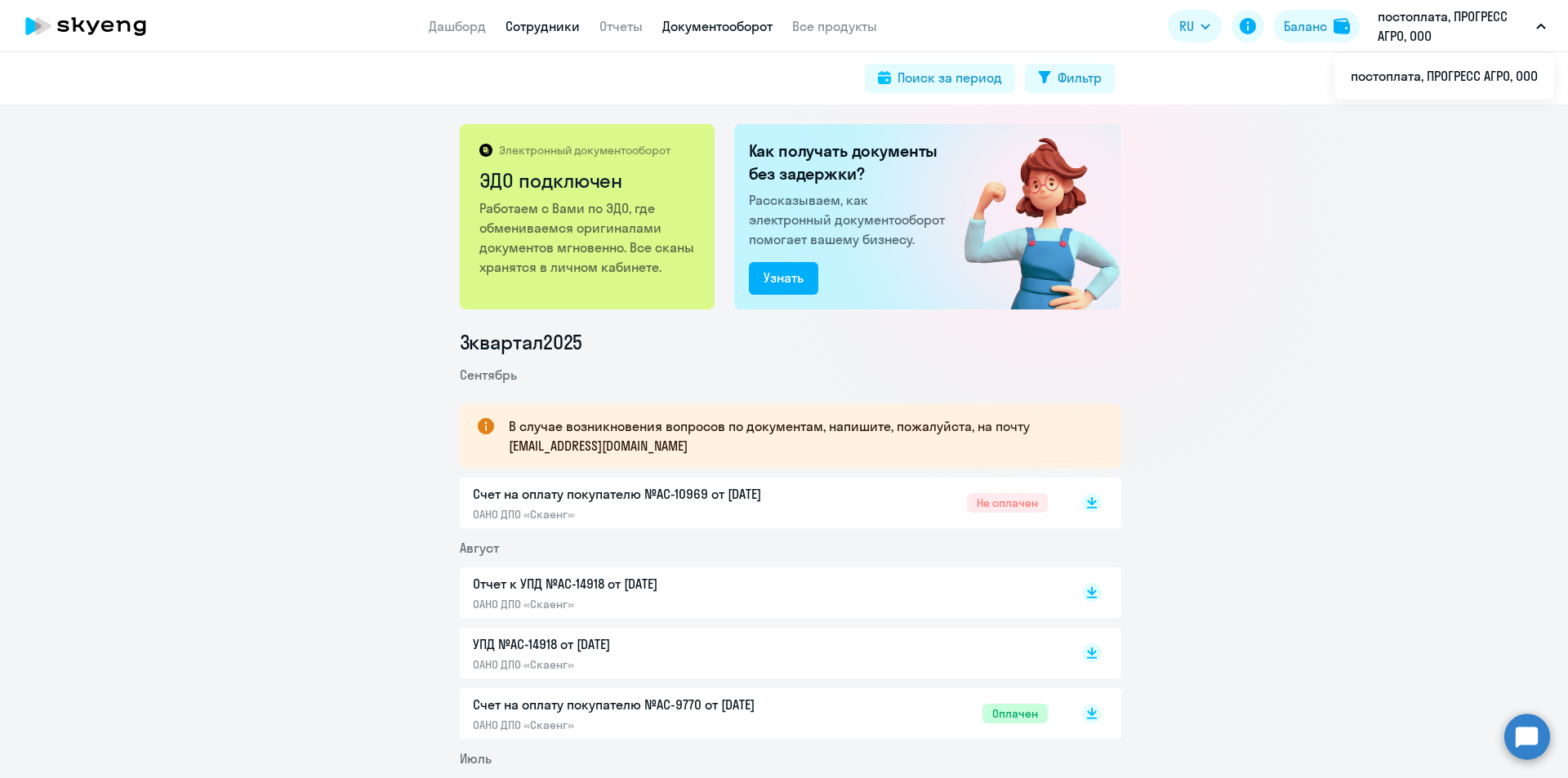
click at [552, 31] on link "Сотрудники" at bounding box center [543, 25] width 74 height 17
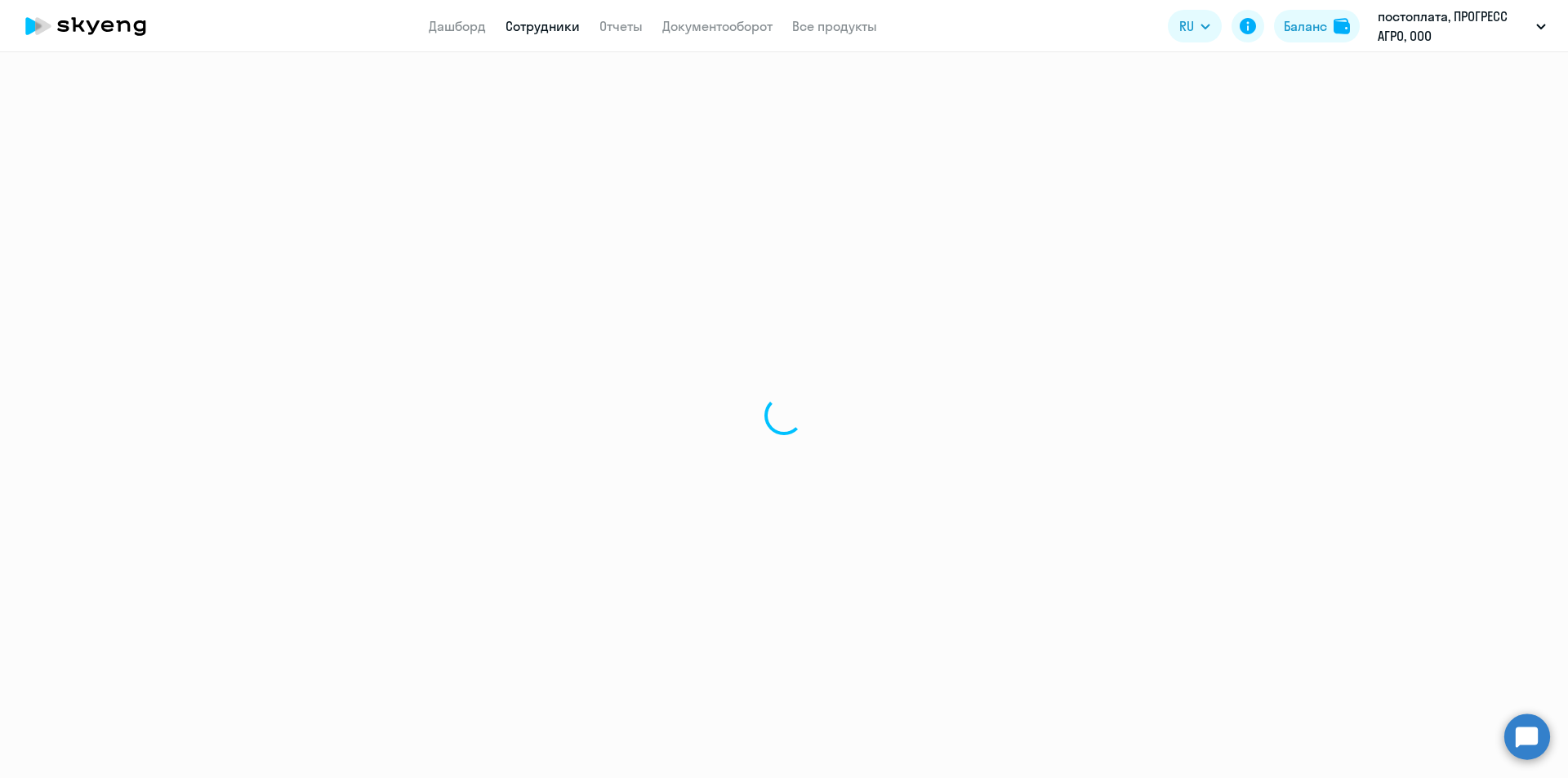
select select "30"
